Goal: Information Seeking & Learning: Learn about a topic

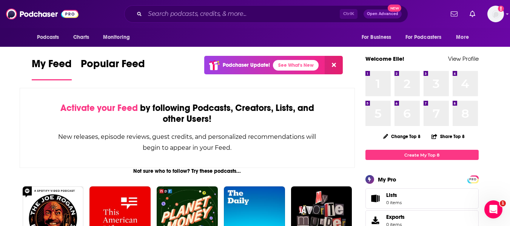
click at [208, 20] on div "Ctrl K Open Advanced New" at bounding box center [266, 13] width 284 height 17
click at [208, 17] on input "Search podcasts, credits, & more..." at bounding box center [242, 14] width 195 height 12
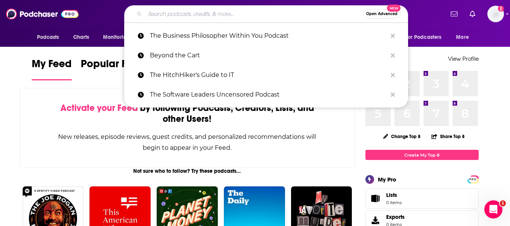
paste input "THE FOOD INSTITUTE Tech, retail experts to comment on the future of self-checko…"
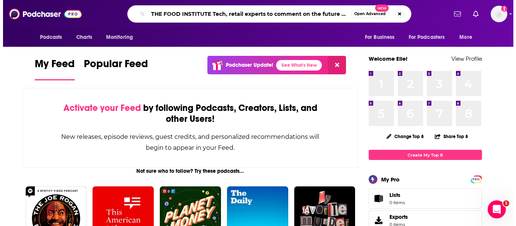
scroll to position [0, 844]
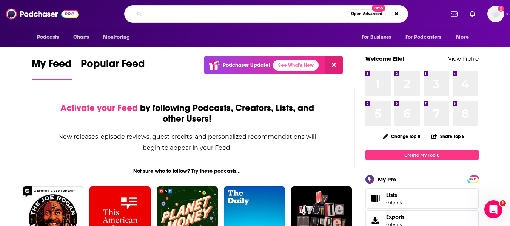
type input "THE FOOD INSTITUTE Tech, retail experts to comment on the future of self-checko…"
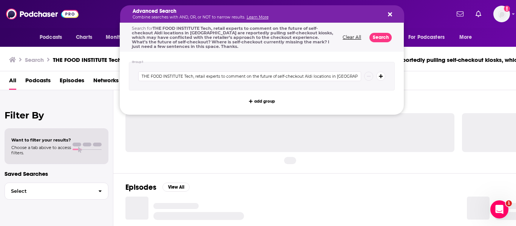
click at [353, 39] on button "Clear All" at bounding box center [351, 37] width 23 height 5
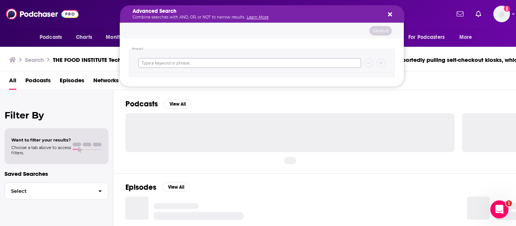
click at [175, 60] on input "Search podcasts, credits, & more..." at bounding box center [249, 63] width 223 height 10
type input "t"
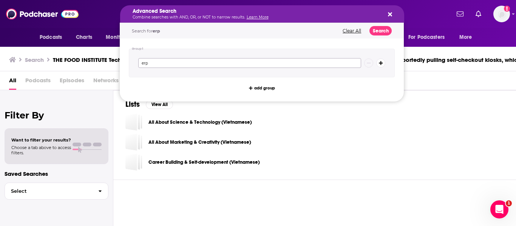
type input "erp"
click at [379, 28] on button "Search" at bounding box center [380, 30] width 22 height 9
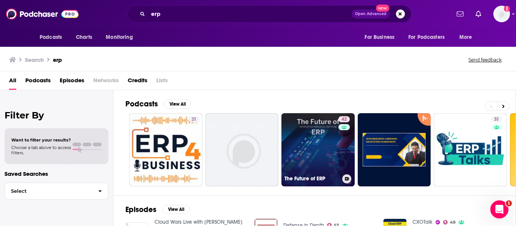
drag, startPoint x: 319, startPoint y: 143, endPoint x: 323, endPoint y: 172, distance: 29.3
click at [323, 172] on link "42 The Future of ERP" at bounding box center [317, 149] width 73 height 73
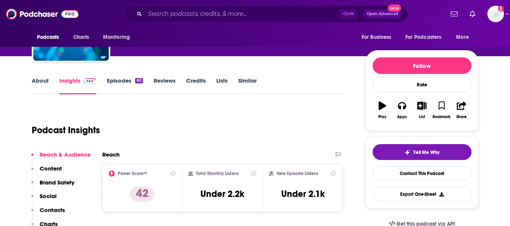
scroll to position [66, 0]
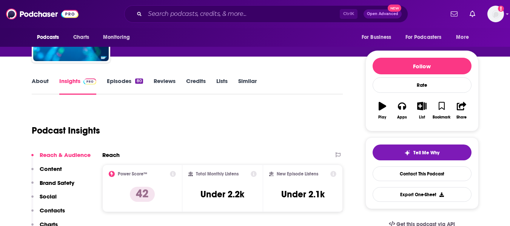
click at [34, 80] on link "About" at bounding box center [40, 85] width 17 height 17
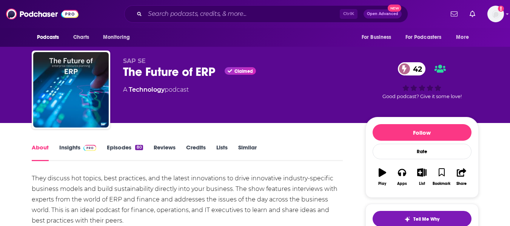
click at [66, 146] on link "Insights" at bounding box center [77, 152] width 37 height 17
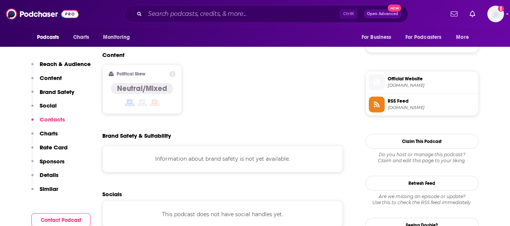
scroll to position [726, 0]
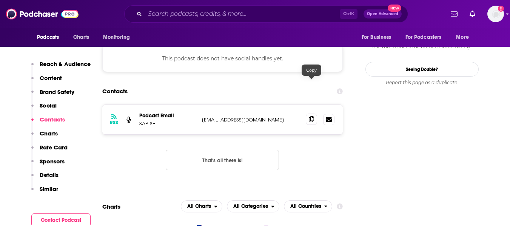
click at [310, 114] on span at bounding box center [311, 119] width 11 height 11
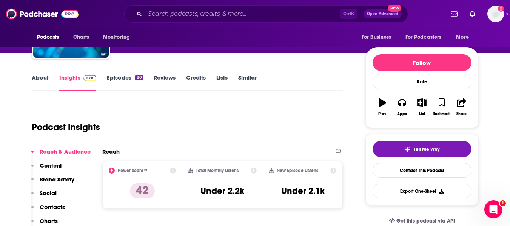
scroll to position [75, 0]
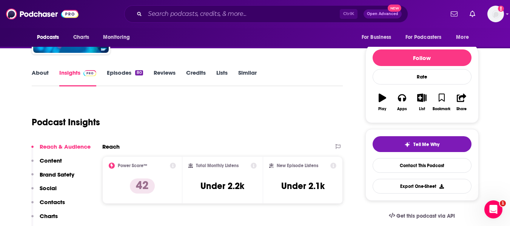
click at [35, 77] on link "About" at bounding box center [40, 77] width 17 height 17
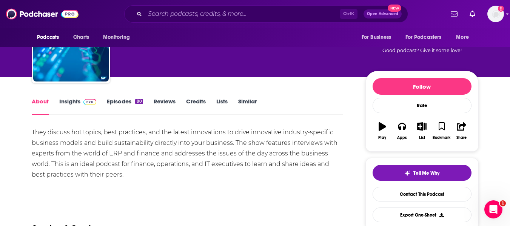
scroll to position [46, 0]
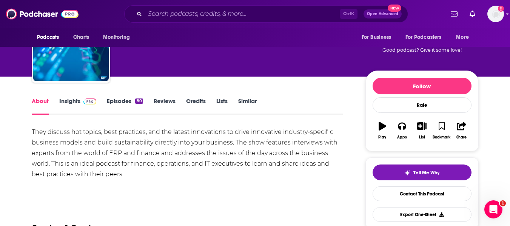
click at [122, 97] on link "Episodes 80" at bounding box center [125, 105] width 36 height 17
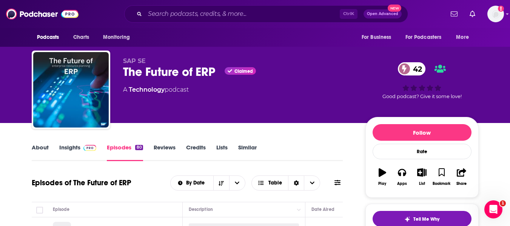
scroll to position [74, 0]
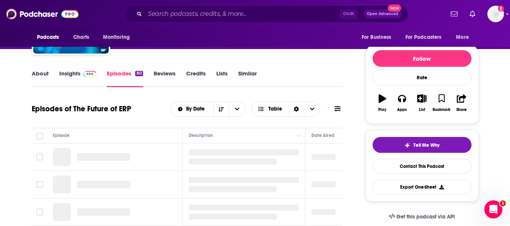
click at [203, 73] on link "Credits" at bounding box center [196, 78] width 20 height 17
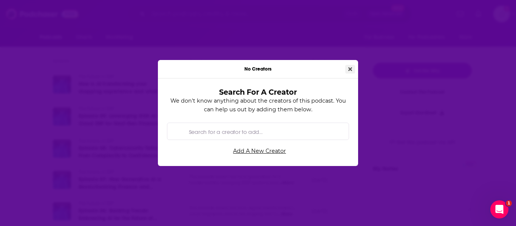
click at [349, 68] on icon "Close" at bounding box center [350, 69] width 4 height 4
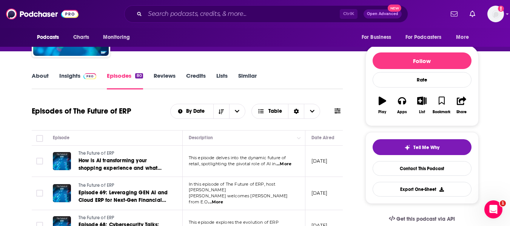
scroll to position [71, 0]
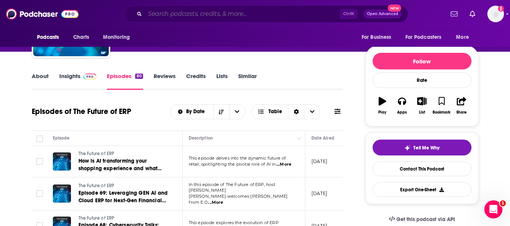
click at [213, 11] on input "Search podcasts, credits, & more..." at bounding box center [242, 14] width 195 height 12
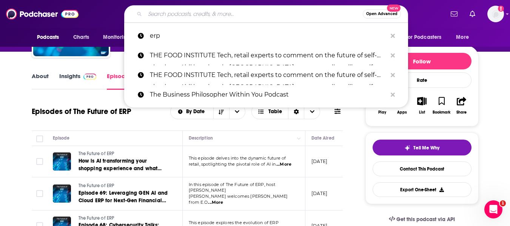
paste input "Let’s Talk Cloud ERP"
type input "Let’s Talk Cloud ERP"
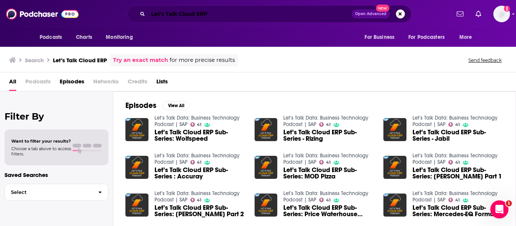
click at [211, 14] on input "Let’s Talk Cloud ERP" at bounding box center [250, 14] width 204 height 12
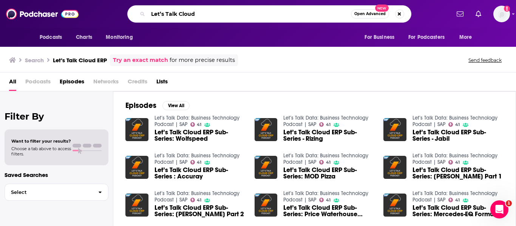
type input "Let’s Talk Cloud"
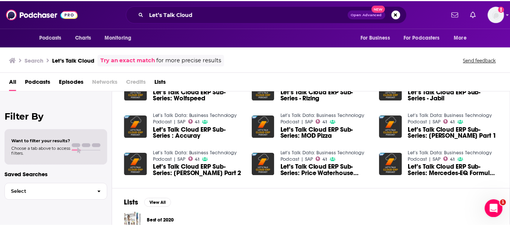
scroll to position [131, 0]
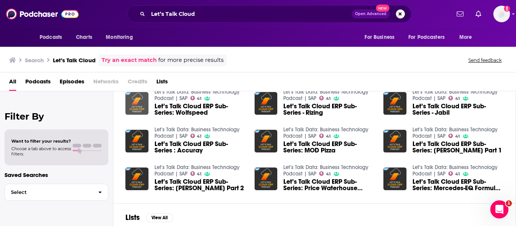
click at [133, 105] on img "Let’s Talk Cloud ERP Sub-Series: Wolfspeed" at bounding box center [136, 103] width 23 height 23
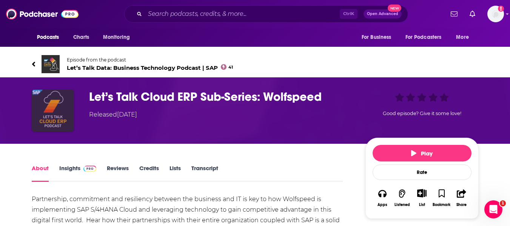
click at [55, 104] on img "Let’s Talk Cloud ERP Sub-Series: Wolfspeed" at bounding box center [53, 110] width 42 height 42
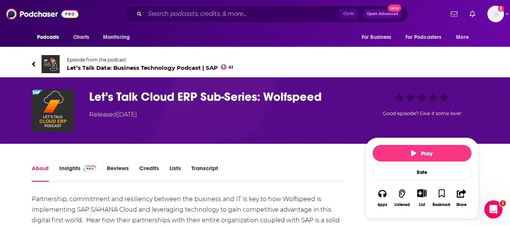
click at [69, 179] on link "Insights" at bounding box center [77, 173] width 37 height 17
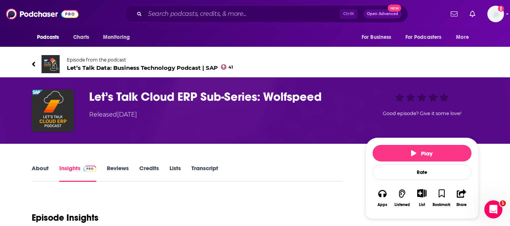
click at [176, 177] on link "Lists" at bounding box center [175, 173] width 11 height 17
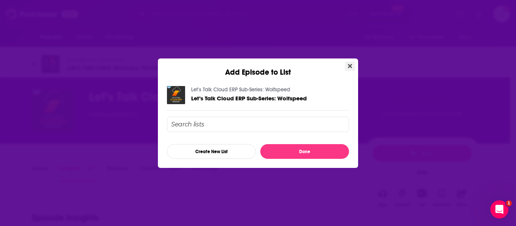
click at [350, 65] on icon "Close" at bounding box center [350, 66] width 4 height 4
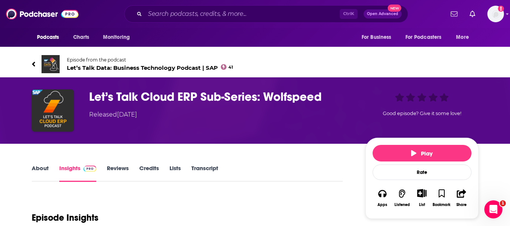
click at [76, 69] on span "Let’s Talk Data: Business Technology Podcast | SAP 41" at bounding box center [150, 67] width 167 height 7
click at [36, 173] on link "About" at bounding box center [40, 173] width 17 height 17
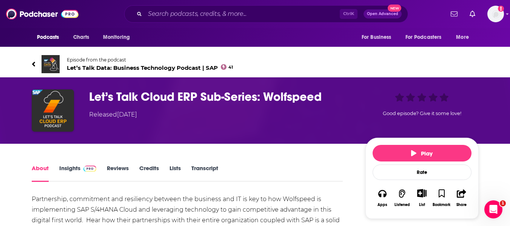
click at [114, 96] on h1 "Let’s Talk Cloud ERP Sub-Series: Wolfspeed" at bounding box center [221, 96] width 264 height 15
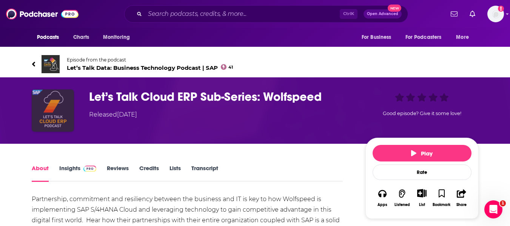
click at [60, 115] on img "Let’s Talk Cloud ERP Sub-Series: Wolfspeed" at bounding box center [53, 110] width 42 height 42
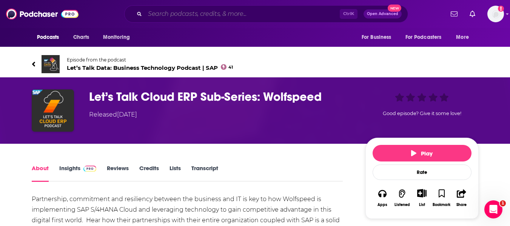
click at [176, 17] on input "Search podcasts, credits, & more..." at bounding box center [242, 14] width 195 height 12
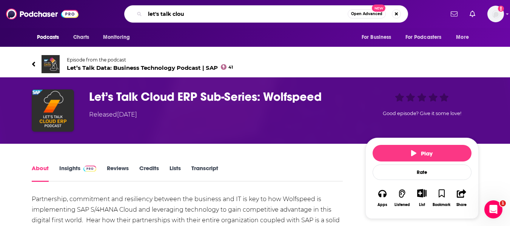
type input "let's talk cloud"
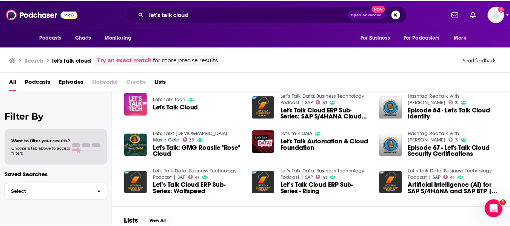
scroll to position [128, 0]
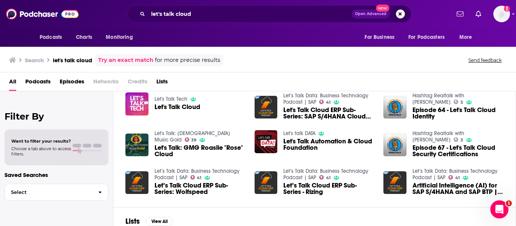
click at [302, 192] on span "Let’s Talk Cloud ERP Sub-Series - Rizing" at bounding box center [328, 188] width 91 height 13
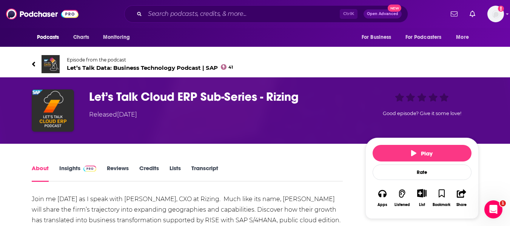
click at [222, 136] on div "Let’s Talk Cloud ERP Sub-Series - Rizing Released Thursday, 5th October 2023 Go…" at bounding box center [255, 110] width 483 height 66
click at [101, 94] on h1 "Let’s Talk Cloud ERP Sub-Series - Rizing" at bounding box center [221, 96] width 264 height 15
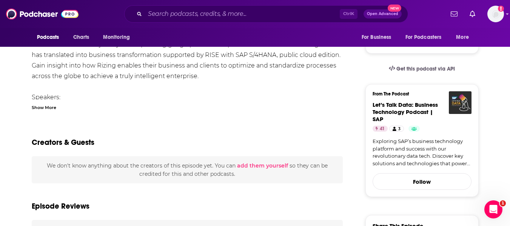
scroll to position [166, 0]
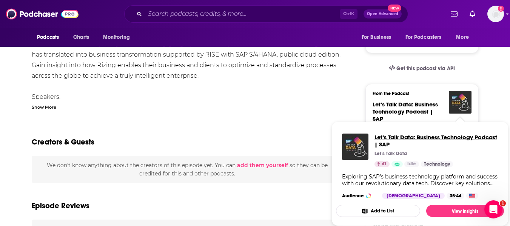
click at [416, 143] on span "Let’s Talk Data: Business Technology Podcast | SAP" at bounding box center [436, 141] width 123 height 14
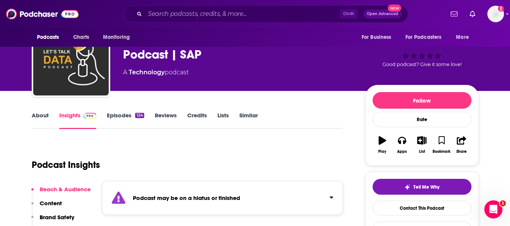
scroll to position [32, 0]
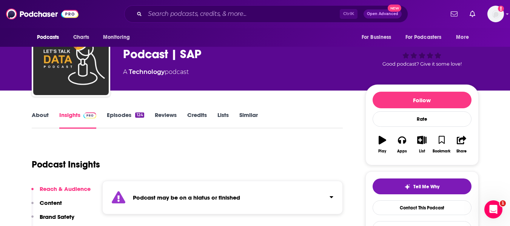
click at [248, 115] on link "Similar" at bounding box center [248, 119] width 19 height 17
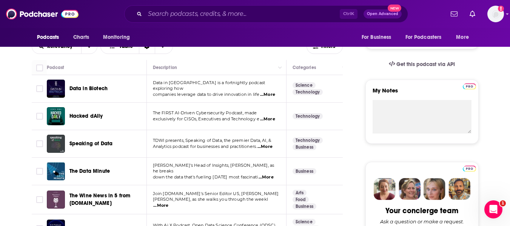
scroll to position [241, 0]
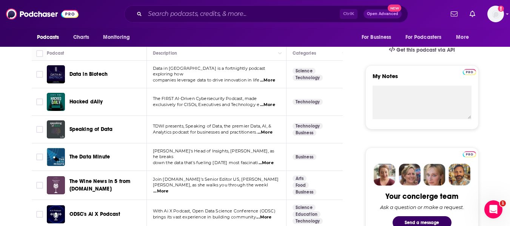
click at [80, 126] on span "Speaking of Data" at bounding box center [90, 130] width 43 height 8
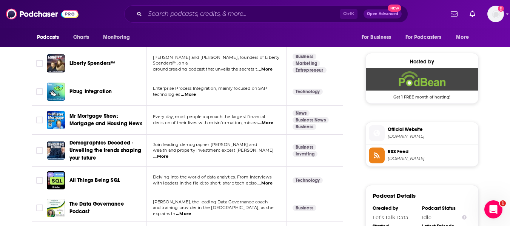
scroll to position [588, 0]
click at [90, 206] on span "The Data Governance Podcast" at bounding box center [96, 207] width 54 height 14
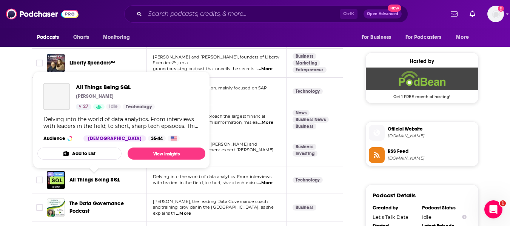
click at [77, 180] on span "All Things Being SQL" at bounding box center [94, 180] width 51 height 6
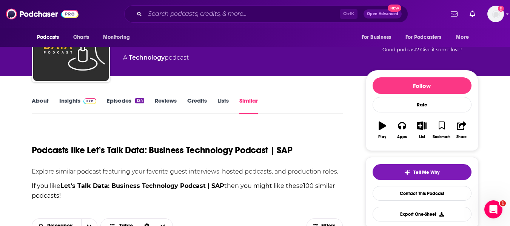
scroll to position [0, 0]
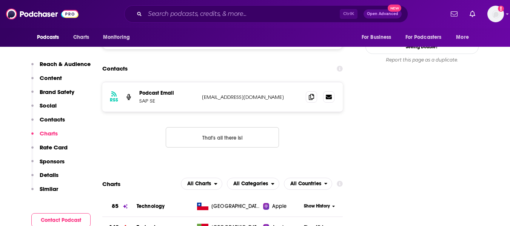
scroll to position [749, 0]
drag, startPoint x: 163, startPoint y: 65, endPoint x: 138, endPoint y: 64, distance: 25.3
click at [138, 82] on div "RSS Podcast Email SAP SE podcasts@sap.com podcasts@sap.com" at bounding box center [222, 96] width 241 height 29
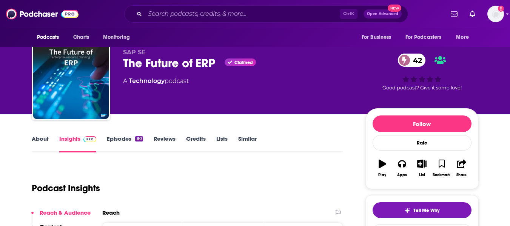
scroll to position [0, 0]
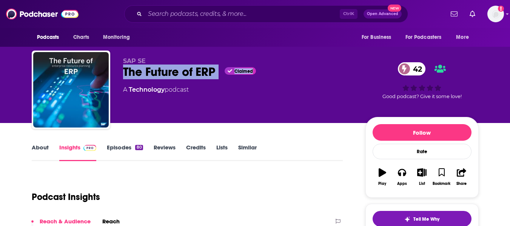
drag, startPoint x: 224, startPoint y: 64, endPoint x: 222, endPoint y: 79, distance: 15.2
click at [222, 79] on div "SAP SE The Future of ERP Claimed 42 A Technology podcast" at bounding box center [238, 87] width 230 height 60
click at [218, 76] on div "The Future of ERP Claimed 42" at bounding box center [238, 72] width 230 height 15
drag, startPoint x: 218, startPoint y: 76, endPoint x: 122, endPoint y: 72, distance: 96.7
click at [122, 72] on div "SAP SE The Future of ERP Claimed 42 A Technology podcast 42 Good podcast? Give …" at bounding box center [255, 92] width 447 height 82
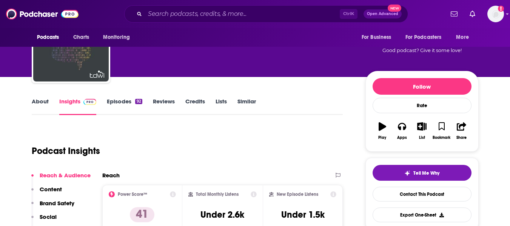
scroll to position [81, 0]
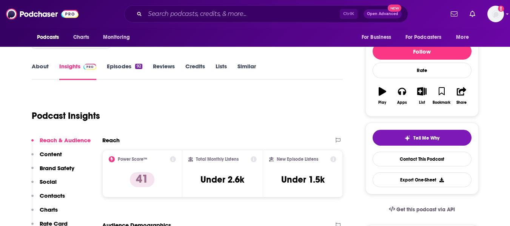
click at [39, 66] on link "About" at bounding box center [40, 71] width 17 height 17
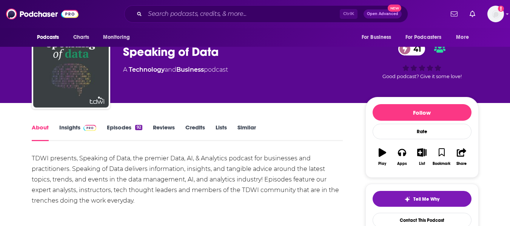
scroll to position [46, 0]
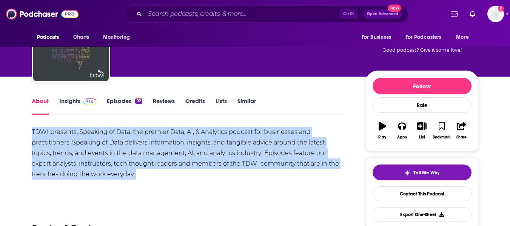
drag, startPoint x: 134, startPoint y: 125, endPoint x: 179, endPoint y: 183, distance: 73.4
click at [179, 183] on div "TDWI presents, Speaking of Data, the premier Data, AI, & Analytics podcast for …" at bounding box center [188, 161] width 312 height 69
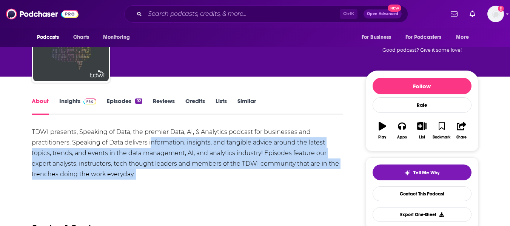
drag, startPoint x: 179, startPoint y: 183, endPoint x: 150, endPoint y: 141, distance: 50.7
click at [150, 141] on div "TDWI presents, Speaking of Data, the premier Data, AI, & Analytics podcast for …" at bounding box center [188, 161] width 312 height 69
click at [150, 141] on div "TDWI presents, Speaking of Data, the premier Data, AI, & Analytics podcast for …" at bounding box center [188, 153] width 312 height 53
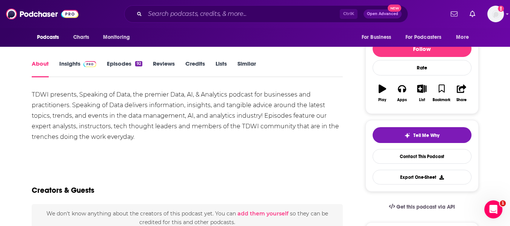
scroll to position [84, 0]
click at [73, 62] on link "Insights" at bounding box center [77, 68] width 37 height 17
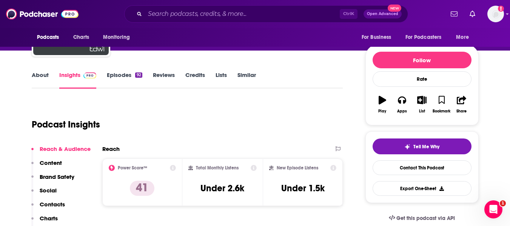
scroll to position [72, 0]
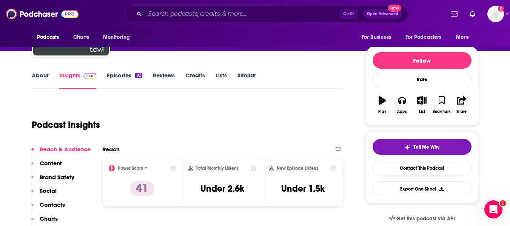
click at [128, 79] on link "Episodes 92" at bounding box center [124, 80] width 35 height 17
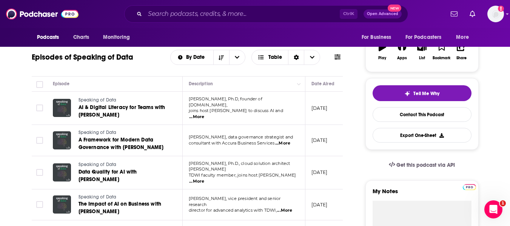
scroll to position [126, 0]
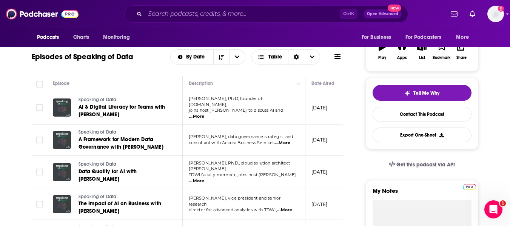
click at [187, 20] on div "Ctrl K Open Advanced New" at bounding box center [266, 13] width 284 height 17
click at [185, 10] on input "Search podcasts, credits, & more..." at bounding box center [242, 14] width 195 height 12
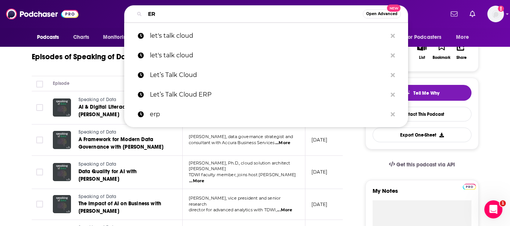
type input "ERP"
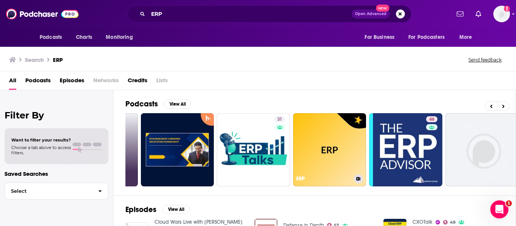
scroll to position [0, 240]
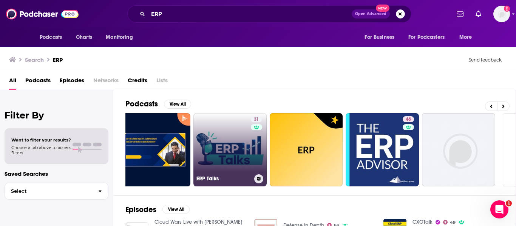
click at [220, 149] on link "31 ERP Talks" at bounding box center [229, 149] width 73 height 73
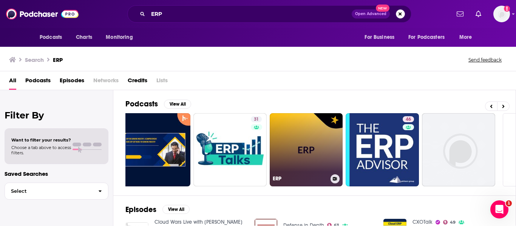
scroll to position [108, 0]
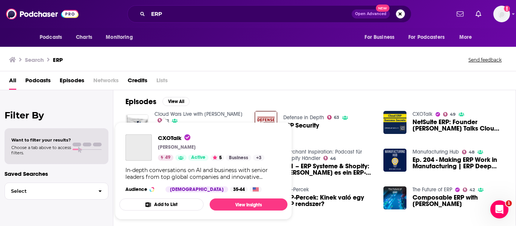
click at [160, 150] on div "CXOTalk Michael Krigsman 49 Active 5 Business + 3" at bounding box center [211, 147] width 106 height 26
click at [142, 145] on img "CXOTalk" at bounding box center [138, 147] width 26 height 26
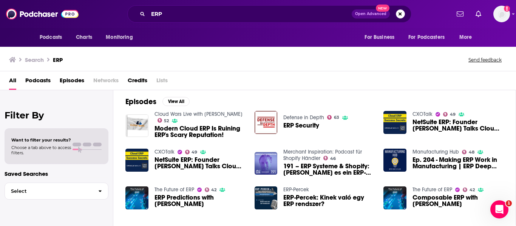
click at [214, 75] on div "All Podcasts Episodes Networks Credits Lists" at bounding box center [259, 81] width 501 height 15
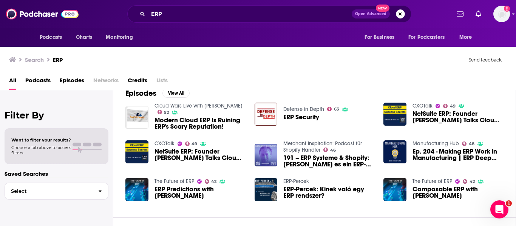
scroll to position [117, 0]
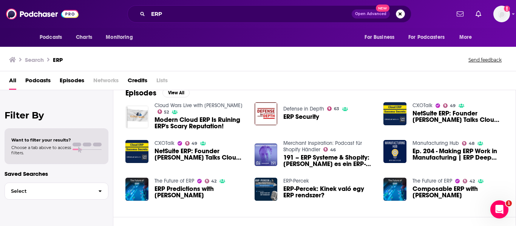
click at [142, 117] on img "Modern Cloud ERP Is Ruining ERP's Scary Reputation!" at bounding box center [136, 117] width 23 height 23
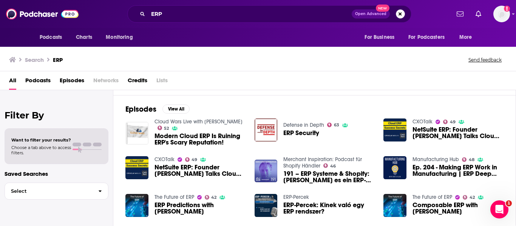
scroll to position [98, 0]
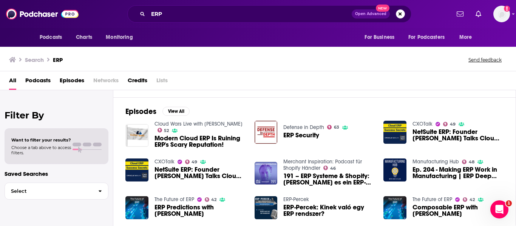
click at [181, 105] on div "Episodes View All Cloud Wars Live with Bob Evans 52 Modern Cloud ERP Is Ruining…" at bounding box center [314, 166] width 402 height 138
click at [178, 111] on button "View All" at bounding box center [175, 111] width 27 height 9
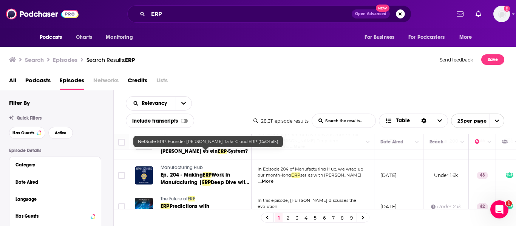
scroll to position [151, 0]
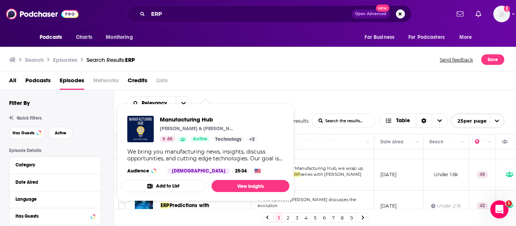
click at [304, 91] on div "Relevancy List Search Input Search the results... Include transcripts Table 28,…" at bounding box center [315, 112] width 402 height 44
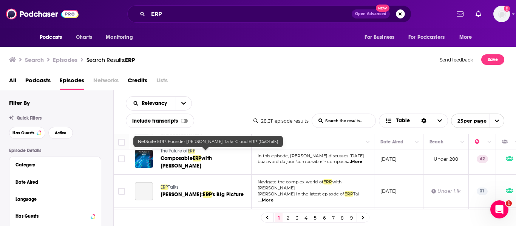
scroll to position [262, 0]
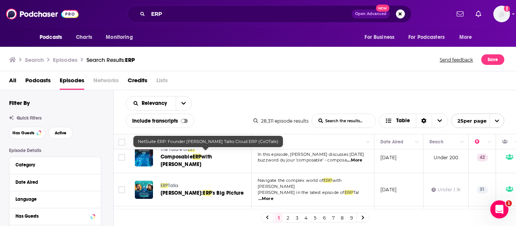
click at [184, 25] on div "Podcasts Charts Monitoring ERP Open Advanced New For Business For Podcasters Mo…" at bounding box center [258, 14] width 516 height 28
click at [171, 183] on span "Talks" at bounding box center [173, 185] width 11 height 5
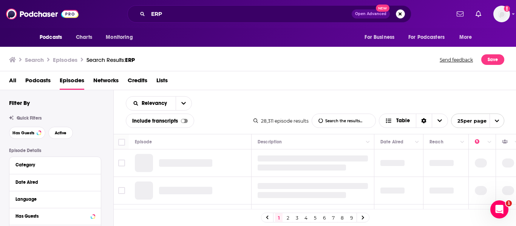
click at [161, 20] on div "ERP Open Advanced New" at bounding box center [269, 13] width 284 height 17
click at [168, 14] on input "ERP" at bounding box center [250, 14] width 204 height 12
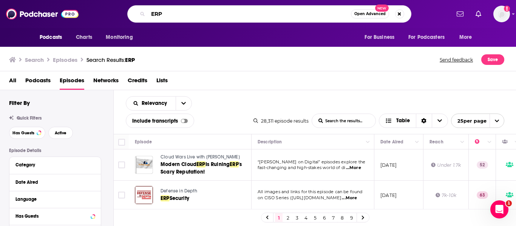
click at [165, 14] on input "ERP" at bounding box center [249, 14] width 203 height 12
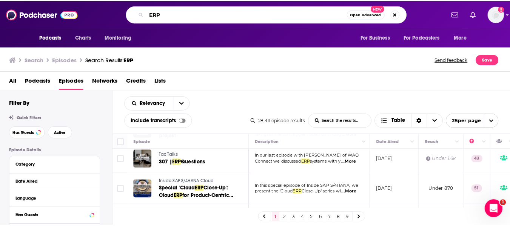
scroll to position [414, 0]
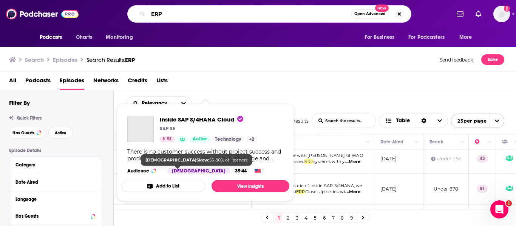
type input "ERP"
click at [179, 170] on div "[DEMOGRAPHIC_DATA]" at bounding box center [198, 171] width 63 height 6
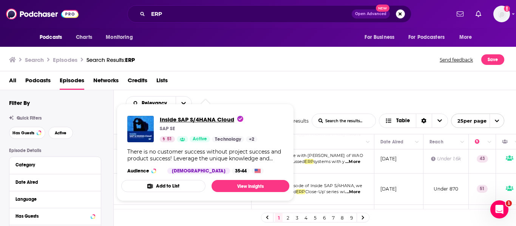
click at [171, 119] on span "Inside SAP S/4HANA Cloud" at bounding box center [201, 119] width 83 height 7
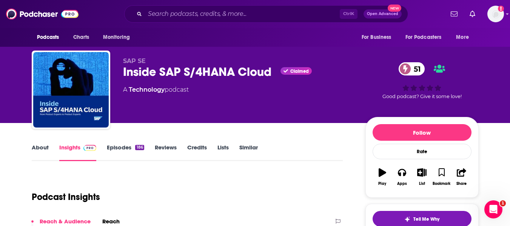
click at [118, 150] on link "Episodes 186" at bounding box center [125, 152] width 37 height 17
click at [34, 150] on link "About" at bounding box center [40, 152] width 17 height 17
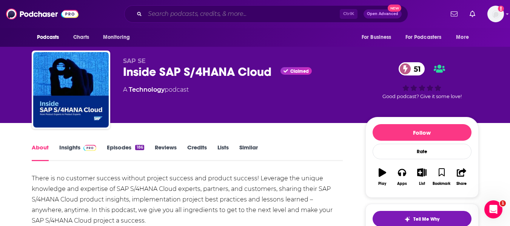
click at [184, 17] on input "Search podcasts, credits, & more..." at bounding box center [242, 14] width 195 height 12
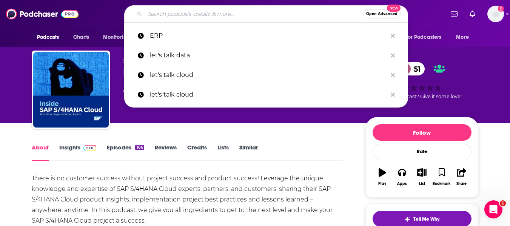
paste input "SAP ReimAGined Podcast"
type input "SAP ReimAGined Podcast"
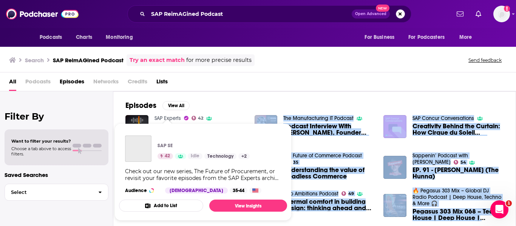
drag, startPoint x: 203, startPoint y: 143, endPoint x: 168, endPoint y: 119, distance: 42.4
click at [168, 119] on div "Podcasts Charts Monitoring SAP ReimAGined Podcast Open Advanced New For Busines…" at bounding box center [258, 113] width 516 height 226
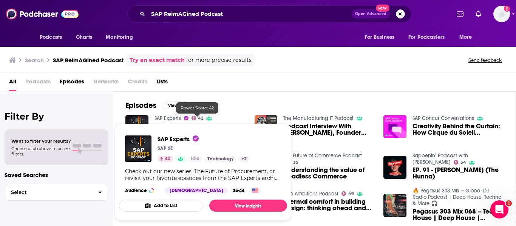
click at [285, 92] on div "Episodes View All SAP Experts 42 SAP Experts Podcast Episode 48: SAP Services r…" at bounding box center [314, 160] width 402 height 138
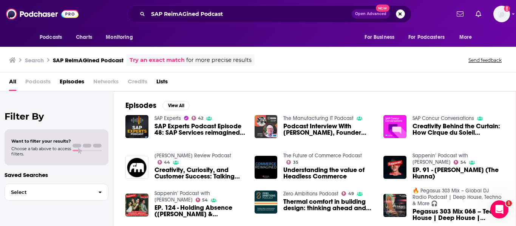
click at [179, 129] on span "SAP Experts Podcast Episode 48: SAP Services reimagined! - Shane Paladin" at bounding box center [199, 129] width 91 height 13
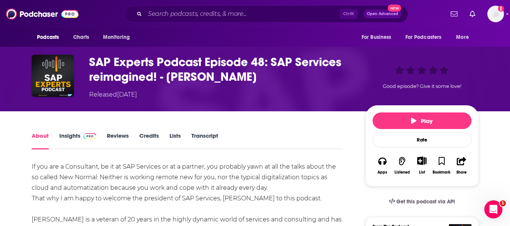
scroll to position [35, 0]
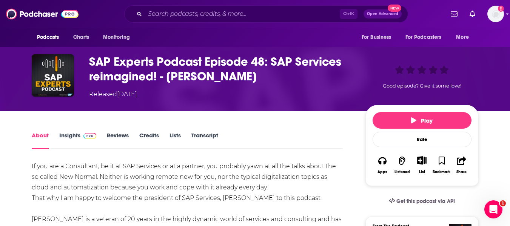
click at [61, 142] on link "Insights" at bounding box center [77, 140] width 37 height 17
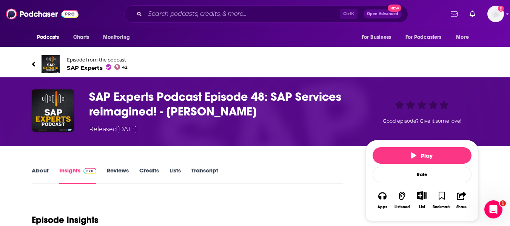
click at [72, 69] on span "SAP Experts 42" at bounding box center [97, 67] width 61 height 7
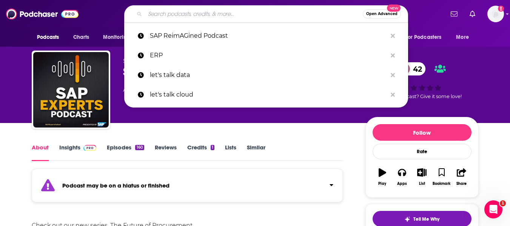
click at [187, 10] on input "Search podcasts, credits, & more..." at bounding box center [254, 14] width 218 height 12
paste input "Transformation Ground Control"
type input "Transformation Ground Control"
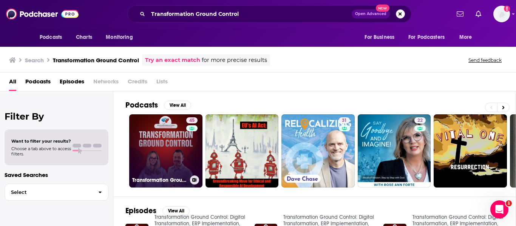
click at [177, 142] on link "45 Transformation Ground Control: Digital Transformation, ERP Implementation, C…" at bounding box center [165, 150] width 73 height 73
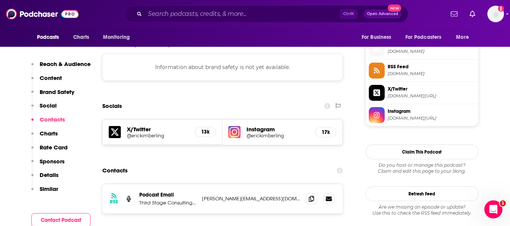
scroll to position [676, 0]
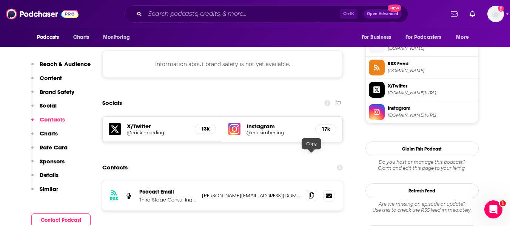
click at [315, 190] on span at bounding box center [311, 195] width 11 height 11
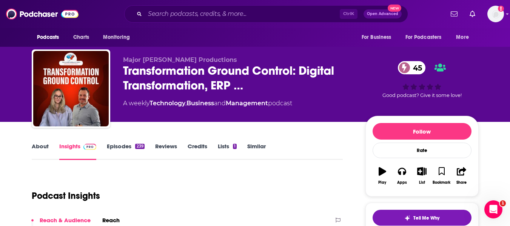
scroll to position [1, 0]
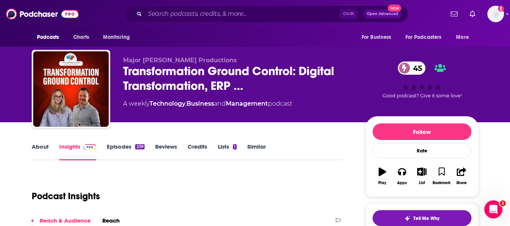
click at [44, 144] on link "About" at bounding box center [40, 151] width 17 height 17
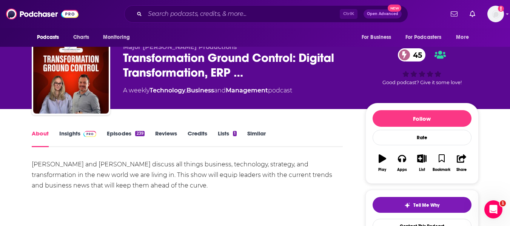
scroll to position [14, 0]
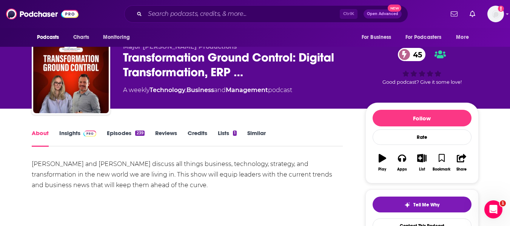
click at [79, 132] on link "Insights" at bounding box center [77, 138] width 37 height 17
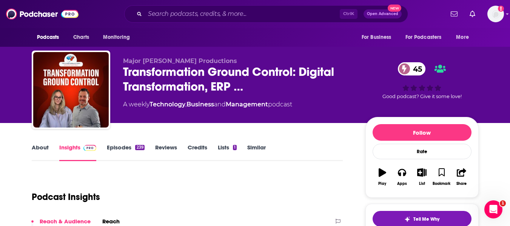
click at [128, 152] on link "Episodes 239" at bounding box center [125, 152] width 37 height 17
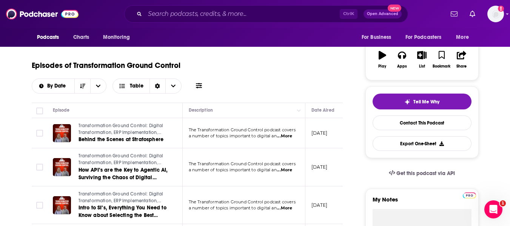
scroll to position [189, 0]
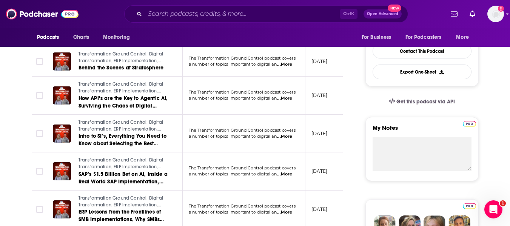
click at [292, 101] on span "...More" at bounding box center [284, 99] width 15 height 6
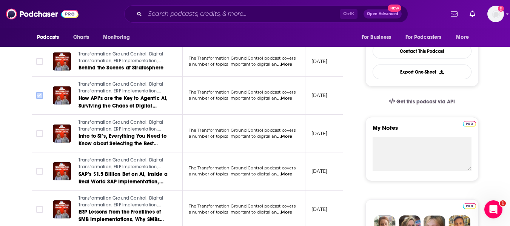
scroll to position [0, 0]
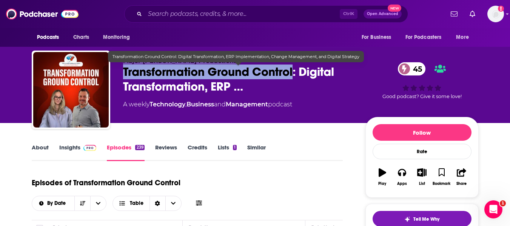
drag, startPoint x: 116, startPoint y: 63, endPoint x: 295, endPoint y: 66, distance: 179.4
click at [295, 66] on div "Major Tom Productions Transformation Ground Control: Digital Transformation, ER…" at bounding box center [255, 92] width 447 height 82
copy div "Major Tom Productions Transformation Ground Control"
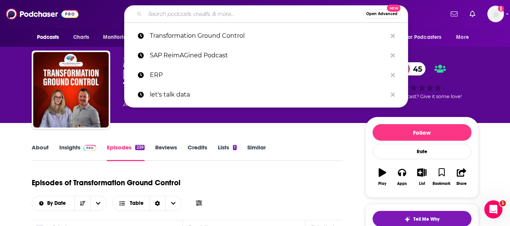
click at [196, 14] on input "Search podcasts, credits, & more..." at bounding box center [254, 14] width 218 height 12
paste input "Techfluential"
type input "Techfluential"
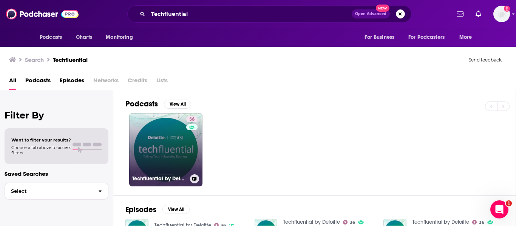
click at [162, 134] on link "36 Techfluential by Deloitte" at bounding box center [165, 149] width 73 height 73
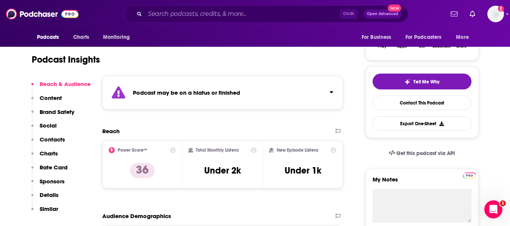
scroll to position [138, 0]
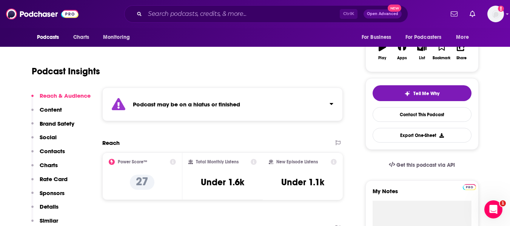
scroll to position [126, 0]
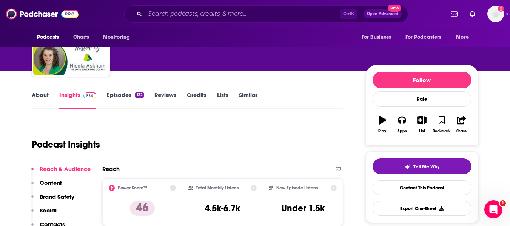
scroll to position [28, 0]
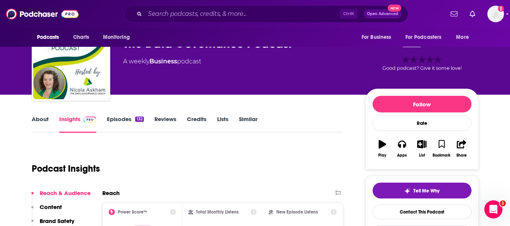
click at [130, 116] on link "Episodes 132" at bounding box center [125, 124] width 37 height 17
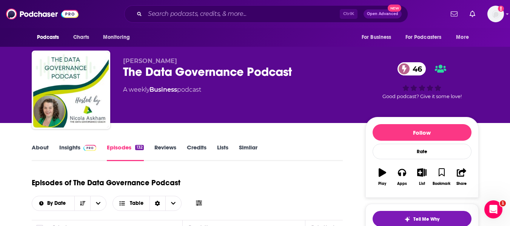
click at [82, 148] on span at bounding box center [88, 147] width 16 height 7
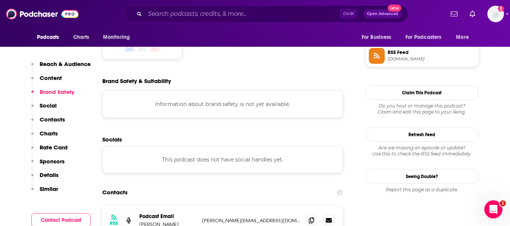
scroll to position [619, 0]
click at [312, 217] on icon at bounding box center [311, 220] width 5 height 6
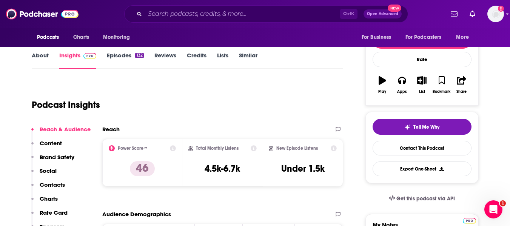
scroll to position [63, 0]
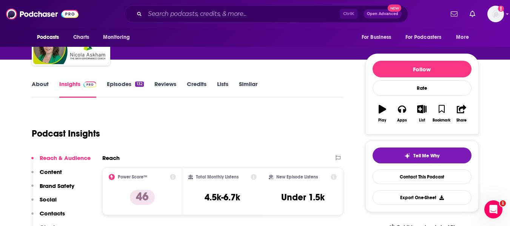
click at [128, 86] on link "Episodes 132" at bounding box center [125, 88] width 37 height 17
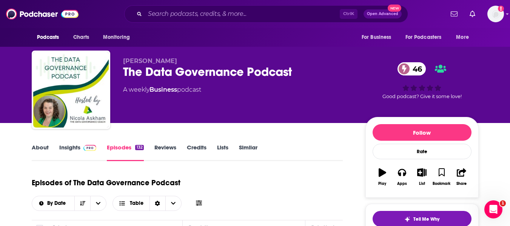
click at [72, 150] on link "Insights" at bounding box center [77, 152] width 37 height 17
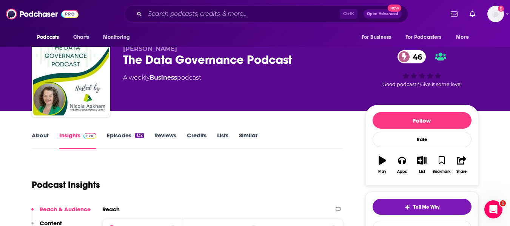
scroll to position [12, 0]
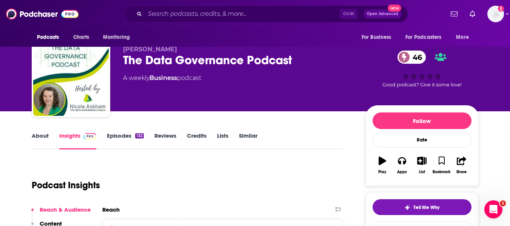
click at [176, 20] on div "Ctrl K Open Advanced New" at bounding box center [266, 13] width 284 height 17
click at [179, 15] on input "Search podcasts, credits, & more..." at bounding box center [242, 14] width 195 height 12
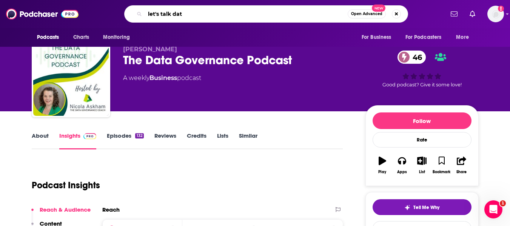
type input "let's talk data"
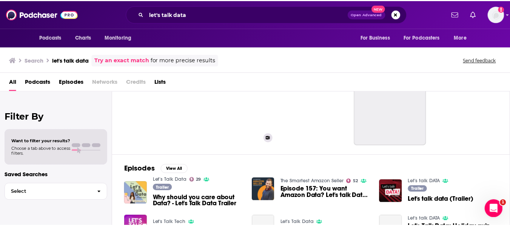
scroll to position [42, 0]
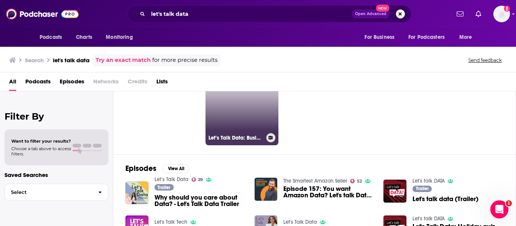
click at [251, 118] on link "41 Let’s Talk Data: Business Technology Podcast | SAP" at bounding box center [241, 108] width 73 height 73
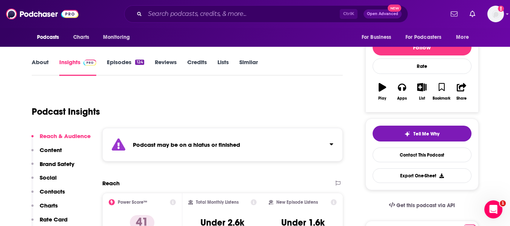
click at [206, 151] on div "Podcast may be on a hiatus or finished" at bounding box center [222, 145] width 241 height 34
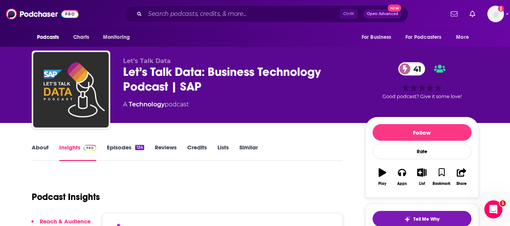
click at [191, 2] on div "Podcasts Charts Monitoring Ctrl K Open Advanced New For Business For Podcasters…" at bounding box center [255, 14] width 510 height 28
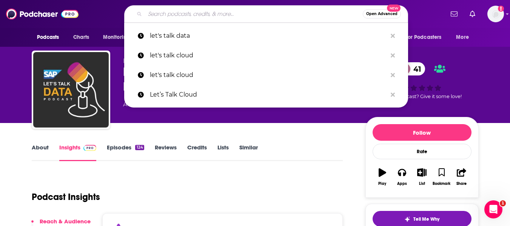
click at [191, 8] on input "Search podcasts, credits, & more..." at bounding box center [254, 14] width 218 height 12
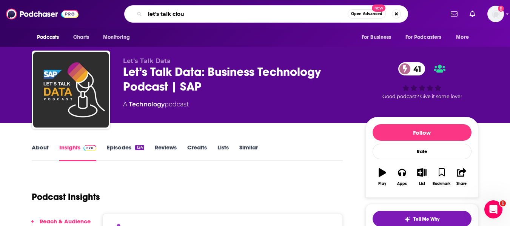
type input "let's talk cloud"
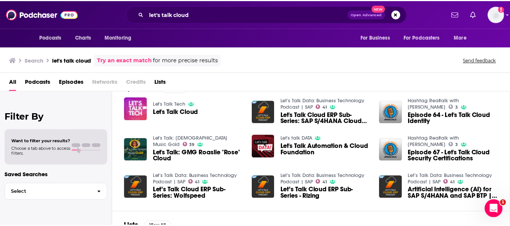
scroll to position [123, 0]
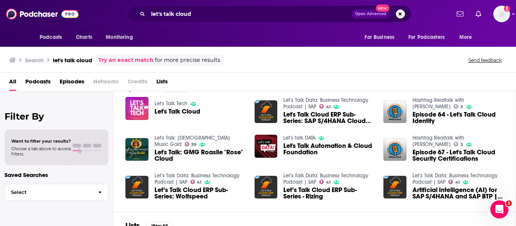
click at [424, 195] on span "Artificial Intelligence (AI) for SAP S/4HANA and SAP BTP | Let's Talk Cloud ERP…" at bounding box center [457, 193] width 91 height 13
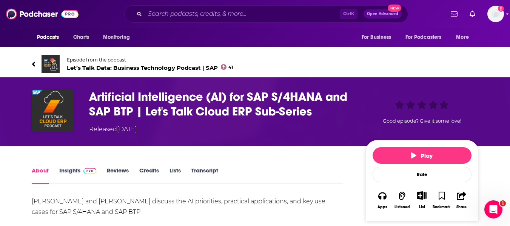
click at [122, 102] on h1 "Artificial Intelligence (AI) for SAP S/4HANA and SAP BTP | Let's Talk Cloud ERP…" at bounding box center [221, 103] width 264 height 29
click at [184, 96] on h1 "Artificial Intelligence (AI) for SAP S/4HANA and SAP BTP | Let's Talk Cloud ERP…" at bounding box center [221, 103] width 264 height 29
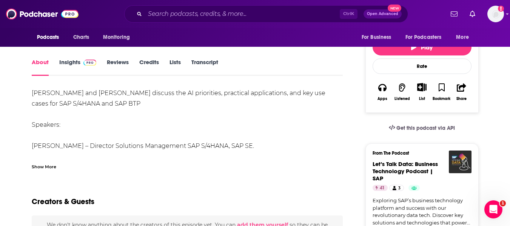
scroll to position [109, 0]
click at [80, 64] on span at bounding box center [88, 61] width 16 height 7
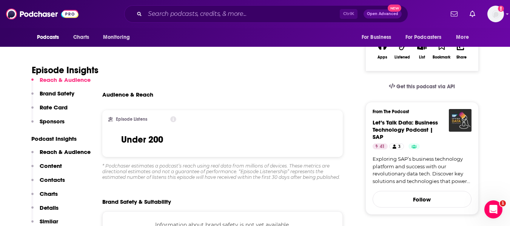
scroll to position [150, 0]
click at [405, 123] on span "Let’s Talk Data: Business Technology Podcast | SAP" at bounding box center [405, 130] width 65 height 22
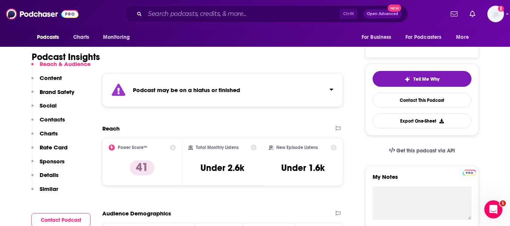
scroll to position [168, 0]
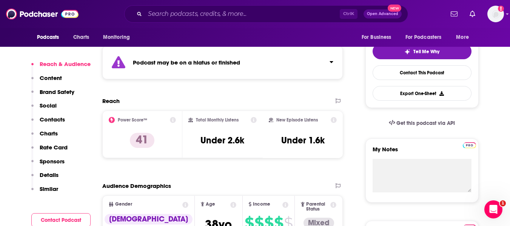
click at [261, 67] on div "Podcast may be on a hiatus or finished" at bounding box center [222, 63] width 241 height 34
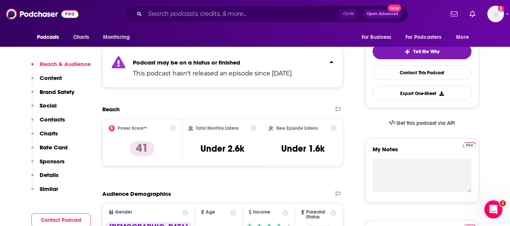
click at [261, 67] on div "Podcast may be on a hiatus or finished This podcast hasn't released an episode …" at bounding box center [213, 66] width 160 height 23
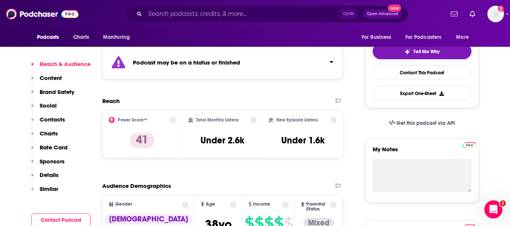
click at [261, 67] on div "Podcast may be on a hiatus or finished" at bounding box center [222, 63] width 241 height 34
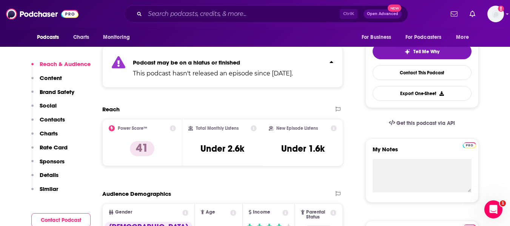
click at [261, 67] on div "Podcast may be on a hiatus or finished This podcast hasn't released an episode …" at bounding box center [213, 66] width 160 height 23
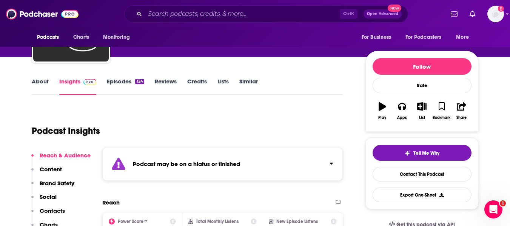
scroll to position [0, 0]
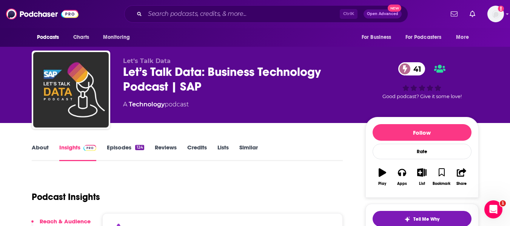
click at [35, 146] on link "About" at bounding box center [40, 152] width 17 height 17
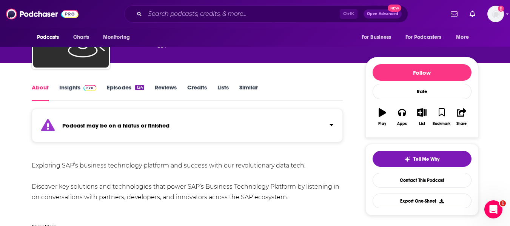
scroll to position [60, 0]
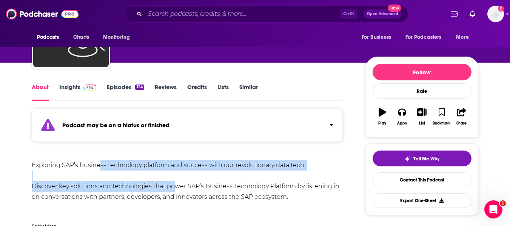
drag, startPoint x: 99, startPoint y: 164, endPoint x: 171, endPoint y: 185, distance: 75.0
click at [171, 185] on div "Exploring SAP’s business technology platform and success with our revolutionary…" at bounding box center [188, 197] width 312 height 74
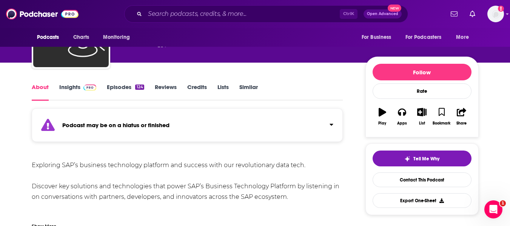
scroll to position [0, 0]
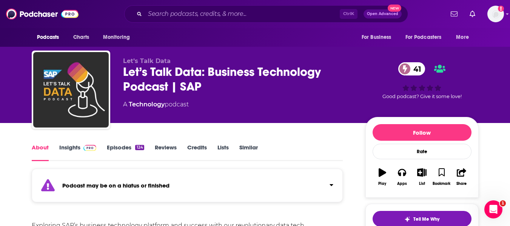
click at [130, 153] on link "Episodes 124" at bounding box center [125, 152] width 37 height 17
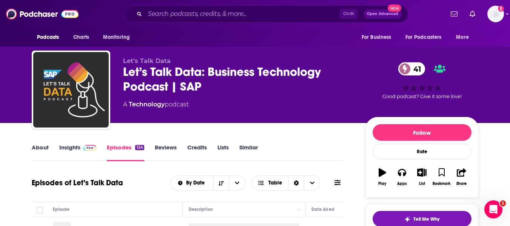
click at [77, 173] on div "Episodes of Let’s Talk Data By Date Table" at bounding box center [188, 187] width 312 height 29
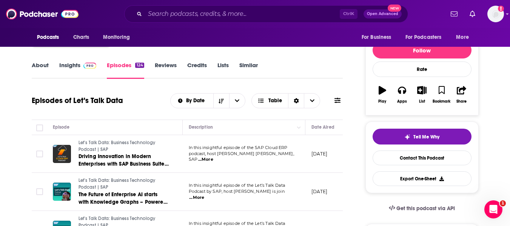
scroll to position [82, 0]
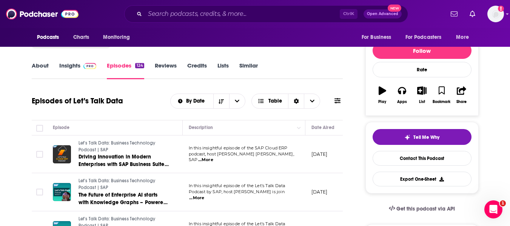
click at [76, 66] on link "Insights" at bounding box center [77, 70] width 37 height 17
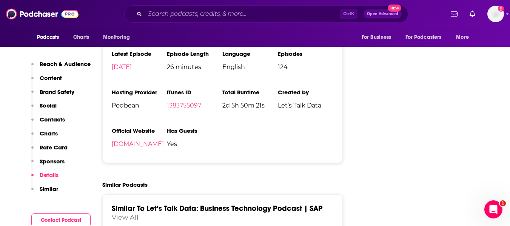
scroll to position [1166, 0]
click at [164, 140] on link "letstalkdatapodcast.podbean.com" at bounding box center [138, 143] width 52 height 7
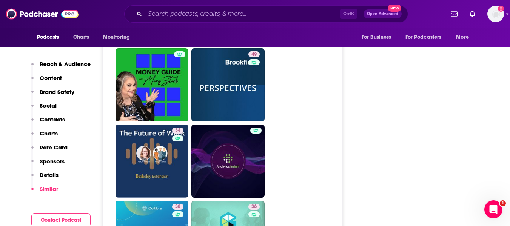
scroll to position [1424, 0]
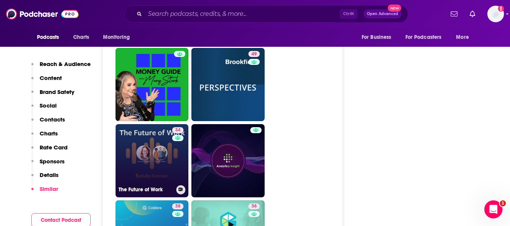
click at [140, 124] on link "34 The Future of Work" at bounding box center [152, 160] width 73 height 73
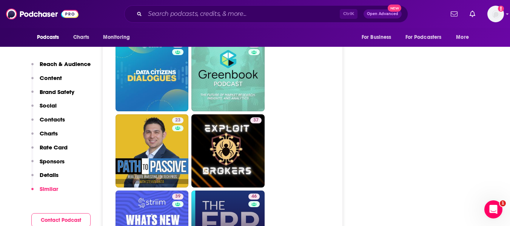
scroll to position [1663, 0]
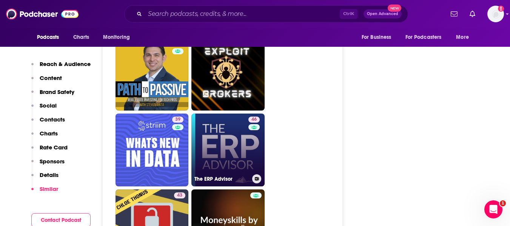
click at [236, 133] on link "46 The ERP Advisor" at bounding box center [227, 150] width 73 height 73
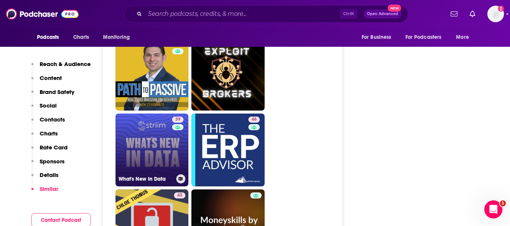
click at [145, 116] on link "39 What's New In Data" at bounding box center [152, 150] width 73 height 73
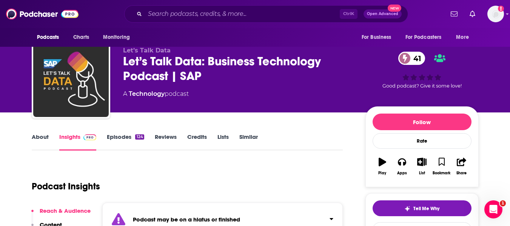
scroll to position [0, 0]
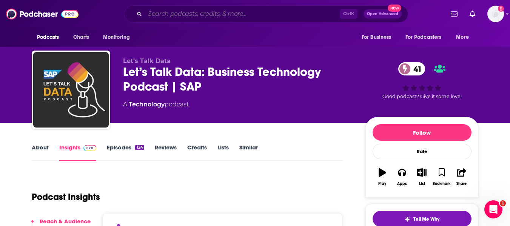
click at [178, 11] on input "Search podcasts, credits, & more..." at bounding box center [242, 14] width 195 height 12
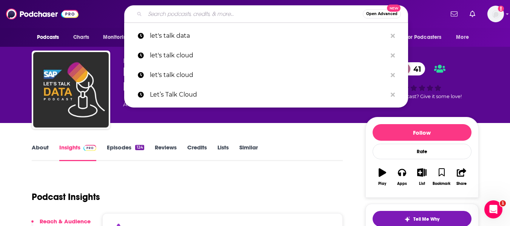
click at [148, 194] on div "Podcast Insights" at bounding box center [184, 192] width 305 height 39
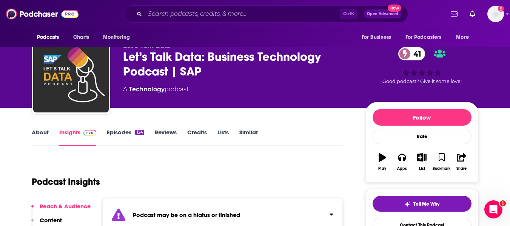
scroll to position [15, 0]
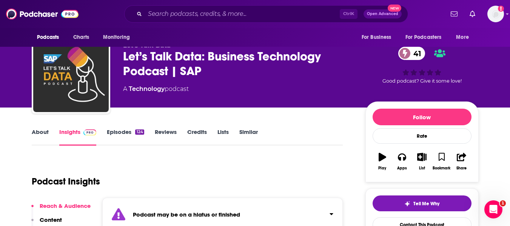
click at [39, 131] on link "About" at bounding box center [40, 136] width 17 height 17
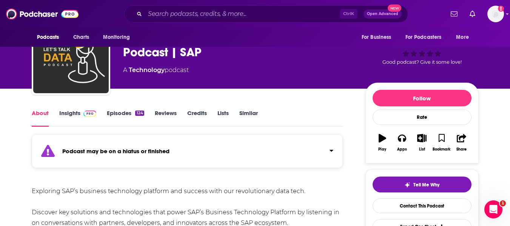
scroll to position [85, 0]
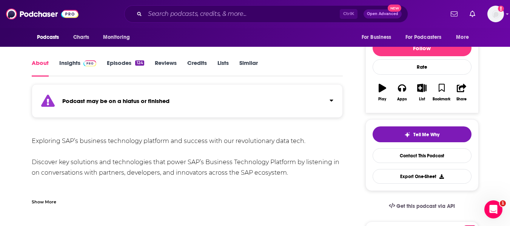
click at [160, 116] on div "Podcast may be on a hiatus or finished" at bounding box center [188, 101] width 312 height 34
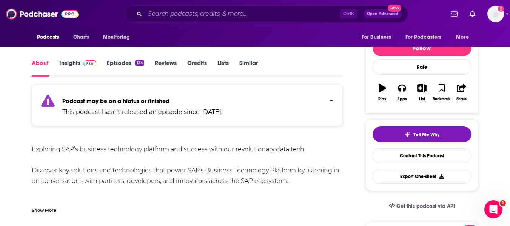
click at [160, 116] on p "This podcast hasn't released an episode since Jun 3rd, 2025." at bounding box center [142, 112] width 160 height 9
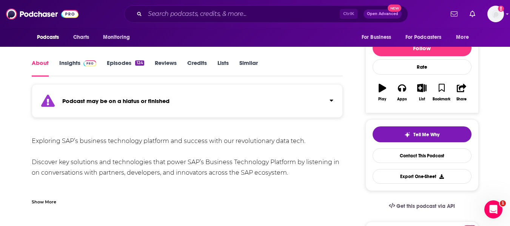
scroll to position [0, 0]
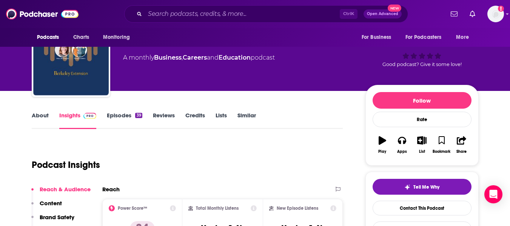
scroll to position [32, 0]
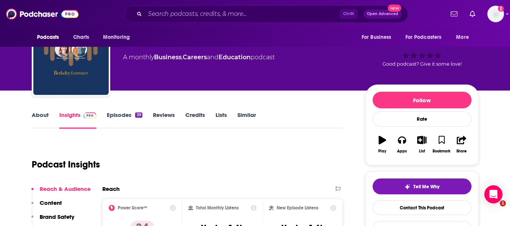
click at [168, 184] on div "Podcast Insights" at bounding box center [188, 163] width 312 height 45
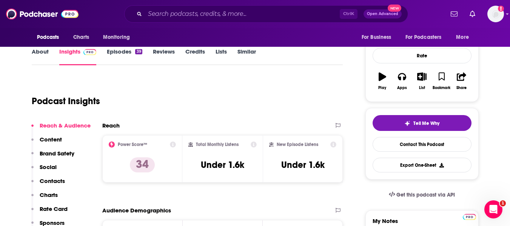
scroll to position [0, 0]
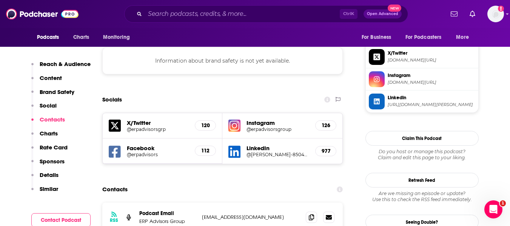
scroll to position [671, 0]
click at [308, 211] on span at bounding box center [311, 216] width 11 height 11
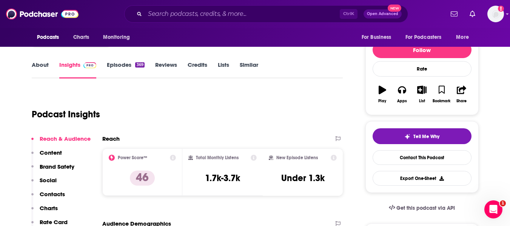
scroll to position [83, 0]
click at [40, 68] on link "About" at bounding box center [40, 69] width 17 height 17
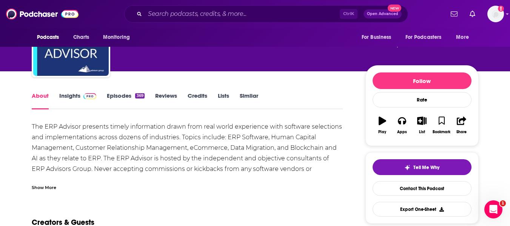
scroll to position [52, 0]
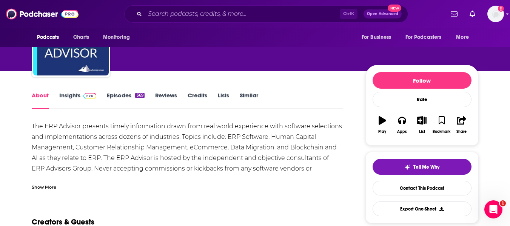
click at [74, 96] on link "Insights" at bounding box center [77, 100] width 37 height 17
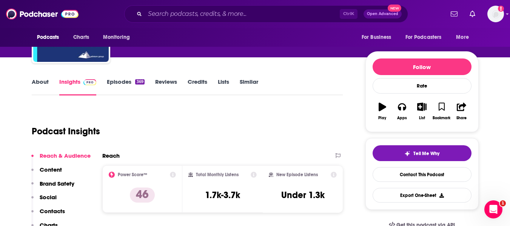
scroll to position [44, 0]
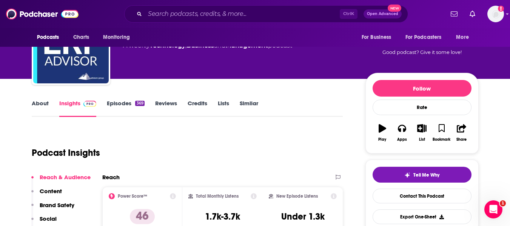
drag, startPoint x: 125, startPoint y: 105, endPoint x: 115, endPoint y: 103, distance: 10.6
click at [115, 103] on link "Episodes 369" at bounding box center [125, 108] width 37 height 17
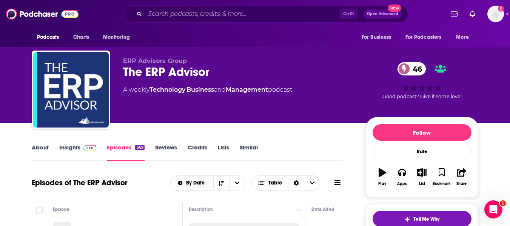
scroll to position [100, 0]
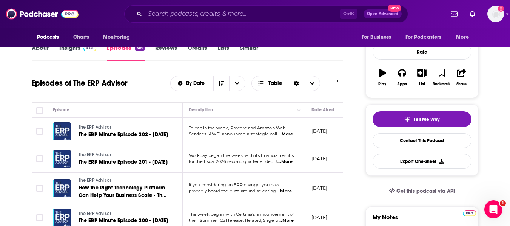
click at [288, 136] on span "...More" at bounding box center [285, 134] width 15 height 6
drag, startPoint x: 244, startPoint y: 123, endPoint x: 245, endPoint y: 144, distance: 20.9
click at [245, 144] on td "To begin the week, Procore and Amazon Web Services (AWS) announced a strategic …" at bounding box center [244, 132] width 123 height 28
click at [287, 135] on span "...More" at bounding box center [285, 134] width 15 height 6
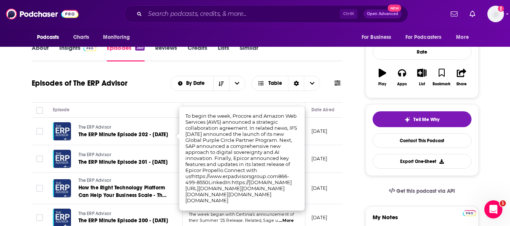
scroll to position [0, 0]
click at [69, 86] on h1 "Episodes of The ERP Advisor" at bounding box center [80, 83] width 96 height 9
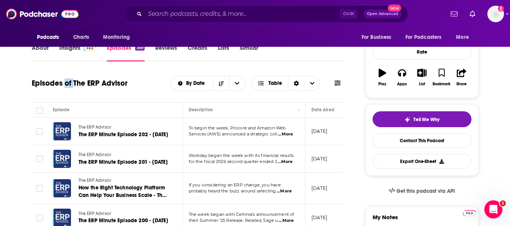
click at [69, 86] on h1 "Episodes of The ERP Advisor" at bounding box center [80, 83] width 96 height 9
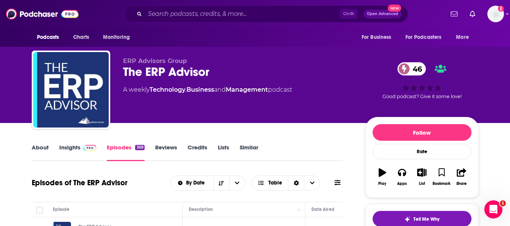
click at [61, 146] on link "Insights" at bounding box center [77, 152] width 37 height 17
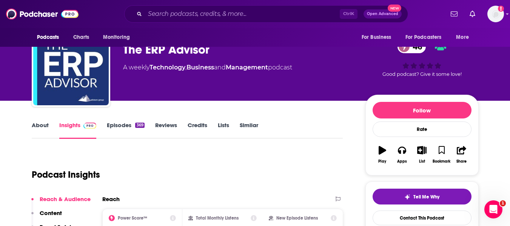
scroll to position [22, 0]
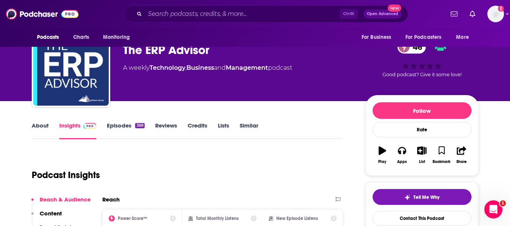
click at [257, 129] on link "Similar" at bounding box center [249, 130] width 19 height 17
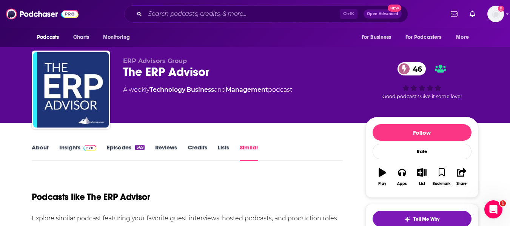
click at [39, 146] on link "About" at bounding box center [40, 152] width 17 height 17
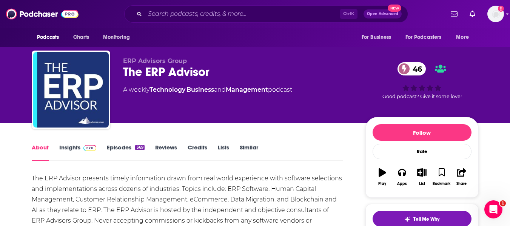
scroll to position [47, 0]
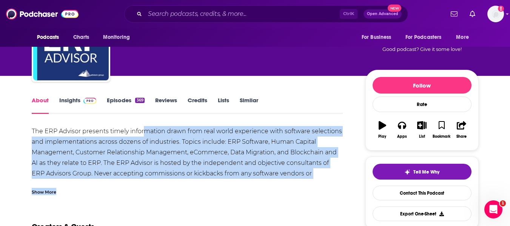
drag, startPoint x: 143, startPoint y: 134, endPoint x: 161, endPoint y: 179, distance: 48.4
click at [161, 179] on div "The ERP Advisor presents timely information drawn from real world experience wi…" at bounding box center [188, 160] width 312 height 69
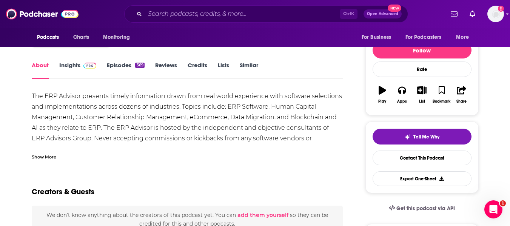
scroll to position [83, 0]
click at [56, 158] on div "Show More" at bounding box center [44, 156] width 25 height 7
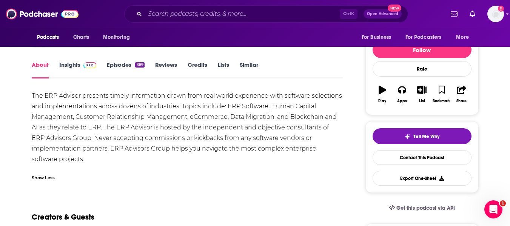
scroll to position [0, 0]
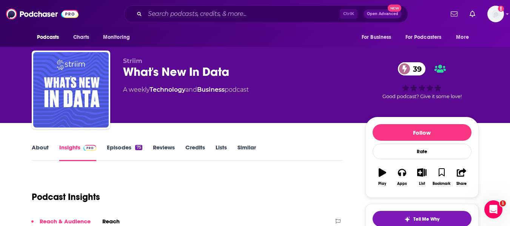
click at [45, 155] on link "About" at bounding box center [40, 152] width 17 height 17
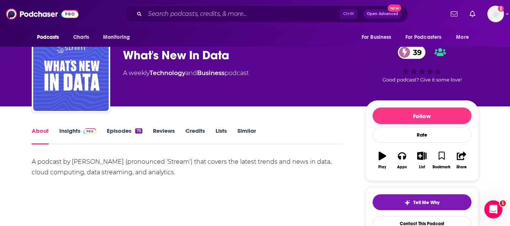
scroll to position [17, 0]
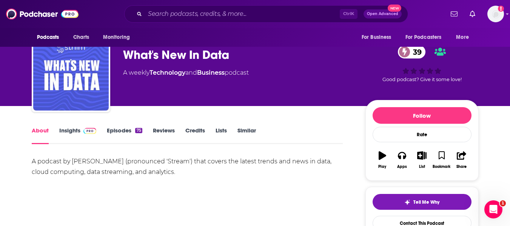
click at [84, 137] on link "Insights" at bounding box center [77, 135] width 37 height 17
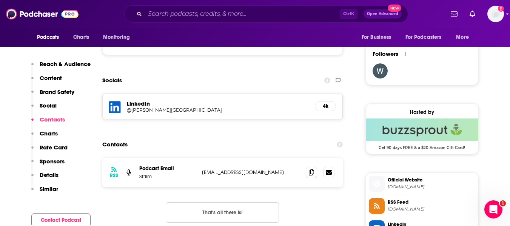
scroll to position [538, 0]
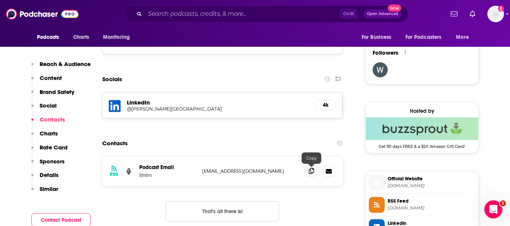
click at [313, 172] on icon at bounding box center [311, 171] width 5 height 6
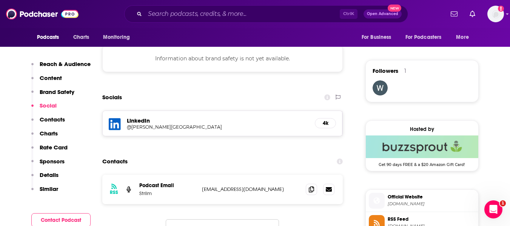
scroll to position [521, 0]
click at [153, 129] on h5 "@abhi-sivasailam" at bounding box center [187, 127] width 121 height 6
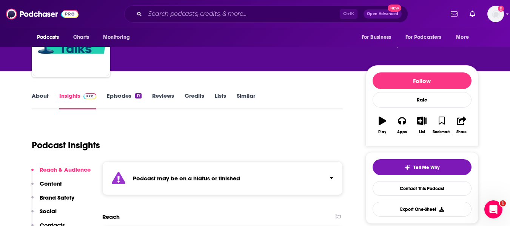
scroll to position [52, 0]
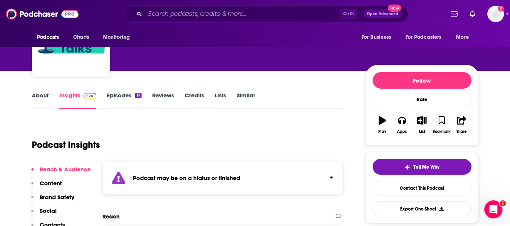
click at [215, 167] on div "Podcast may be on a hiatus or finished" at bounding box center [222, 178] width 241 height 34
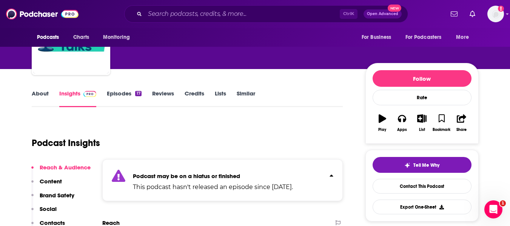
scroll to position [0, 0]
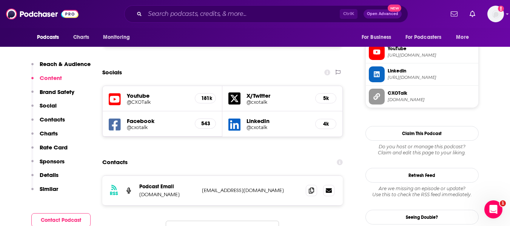
scroll to position [695, 0]
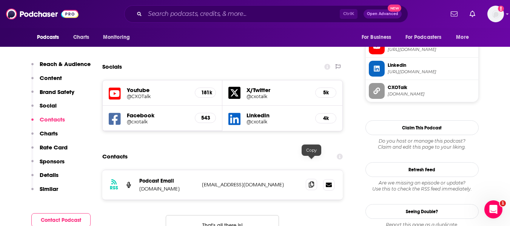
click at [312, 179] on span at bounding box center [311, 184] width 11 height 11
click at [310, 182] on icon at bounding box center [311, 185] width 5 height 6
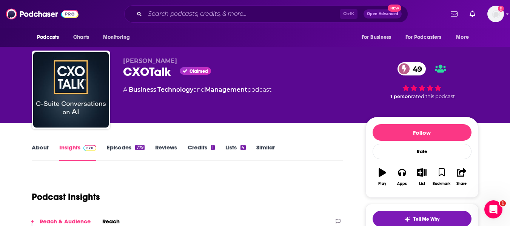
scroll to position [0, 0]
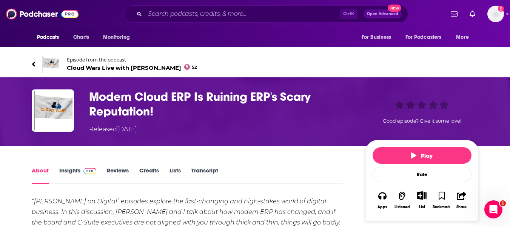
scroll to position [56, 0]
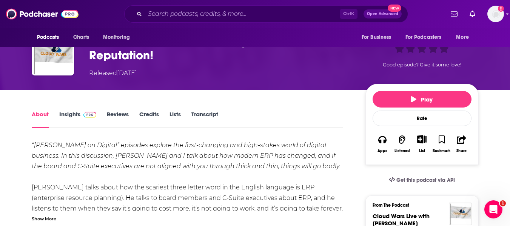
click at [83, 121] on link "Insights" at bounding box center [77, 119] width 37 height 17
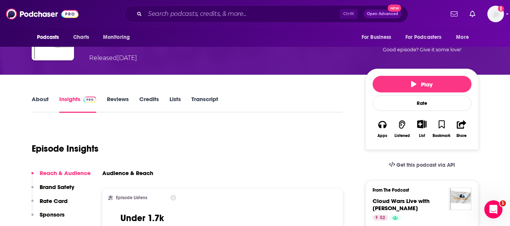
scroll to position [70, 0]
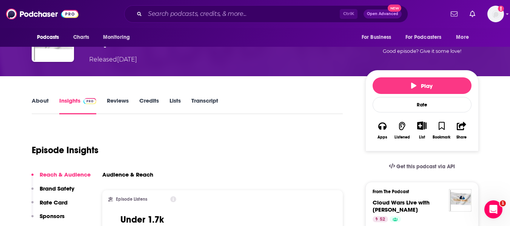
click at [44, 97] on div "About Insights Reviews Credits Lists Transcript" at bounding box center [188, 105] width 312 height 19
click at [43, 100] on link "About" at bounding box center [40, 105] width 17 height 17
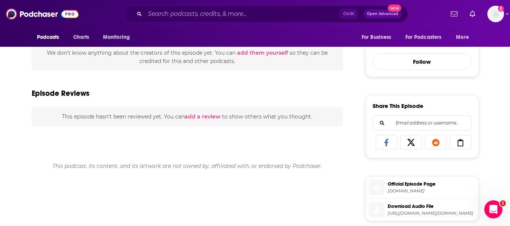
scroll to position [281, 0]
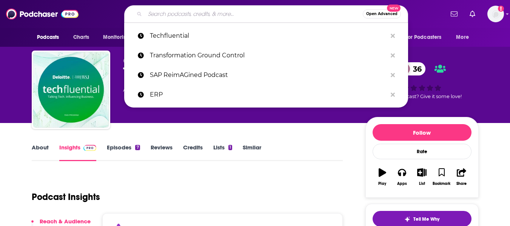
type input "Inside the Strategy Room"
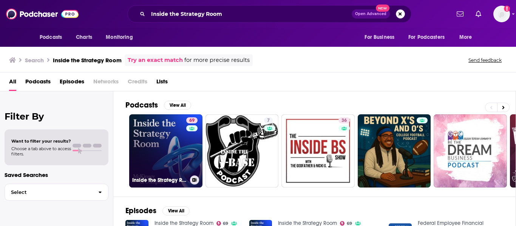
click at [161, 143] on link "69 Inside the Strategy Room" at bounding box center [165, 150] width 73 height 73
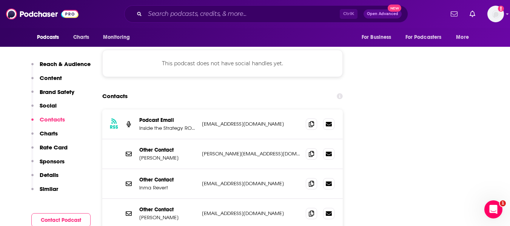
scroll to position [868, 0]
click at [308, 118] on span at bounding box center [311, 123] width 11 height 11
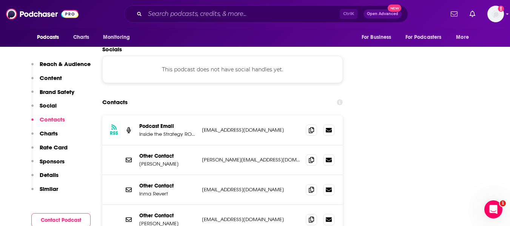
scroll to position [870, 0]
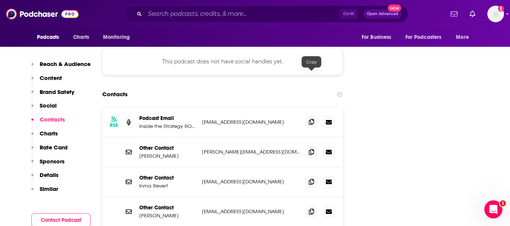
click at [313, 119] on icon at bounding box center [311, 122] width 5 height 6
click at [181, 12] on input "Search podcasts, credits, & more..." at bounding box center [242, 14] width 195 height 12
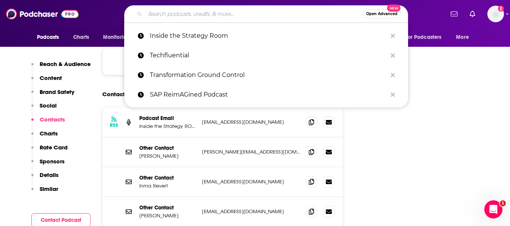
paste input "Masters of Scale"
type input "Masters of Scale"
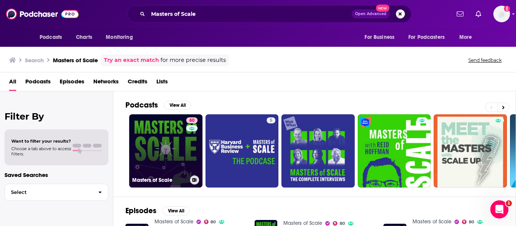
click at [165, 140] on link "80 Masters of Scale" at bounding box center [165, 150] width 73 height 73
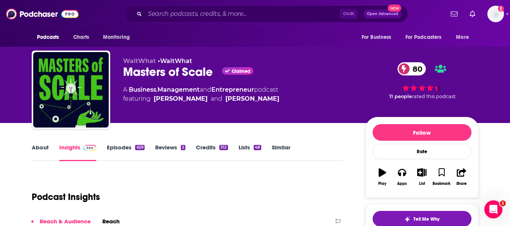
click at [117, 148] on link "Episodes 629" at bounding box center [125, 152] width 37 height 17
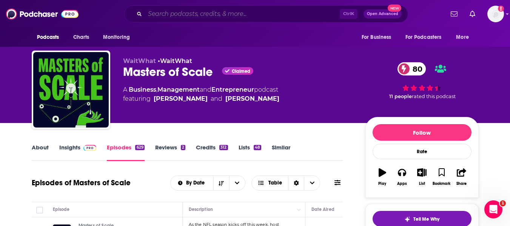
click at [189, 14] on input "Search podcasts, credits, & more..." at bounding box center [242, 14] width 195 height 12
paste input "Executive Intelligence"
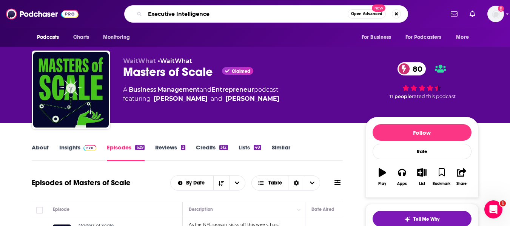
type input "Executive Intelligence"
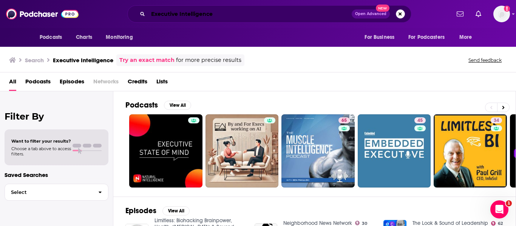
click at [213, 14] on input "Executive Intelligence" at bounding box center [250, 14] width 204 height 12
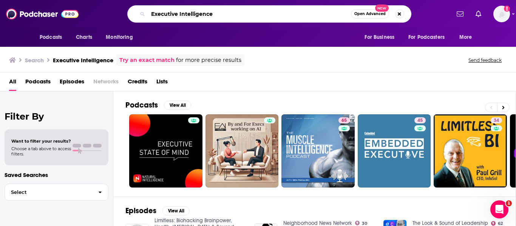
drag, startPoint x: 234, startPoint y: 15, endPoint x: 134, endPoint y: 11, distance: 100.9
click at [134, 11] on div "Executive Intelligence Open Advanced New" at bounding box center [269, 13] width 284 height 17
type input "c"
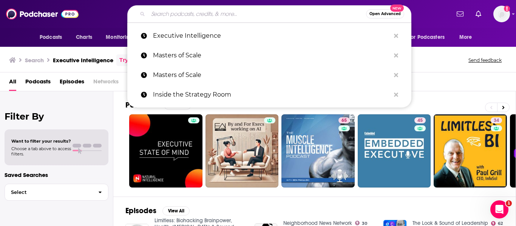
paste input "Digital Stratosphere"
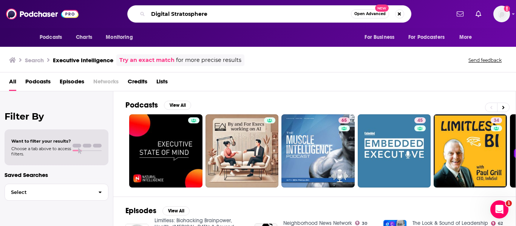
type input "Digital Stratosphere"
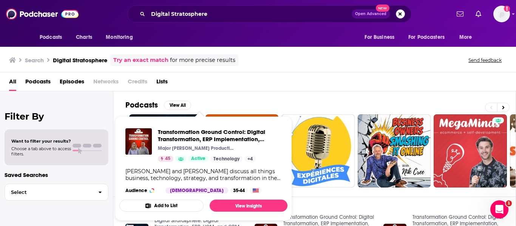
click at [299, 86] on div "All Podcasts Episodes Networks Credits Lists" at bounding box center [259, 83] width 501 height 15
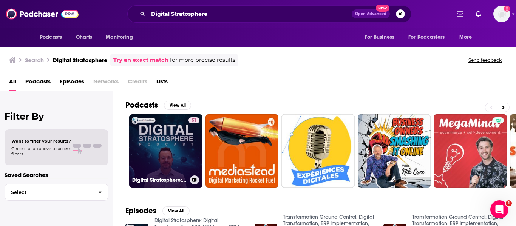
click at [146, 161] on link "51 Digital Stratosphere: Digital Transformation, ERP, HCM, and CRM Implementati…" at bounding box center [165, 150] width 73 height 73
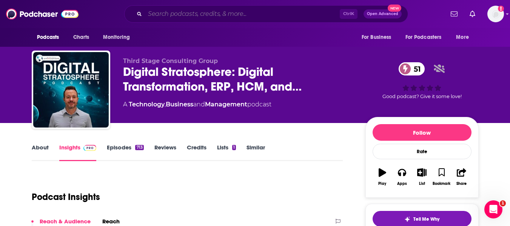
click at [180, 16] on input "Search podcasts, credits, & more..." at bounding box center [242, 14] width 195 height 12
paste input "Enterprise Software Podcast"
type input "Enterprise Software Podcast"
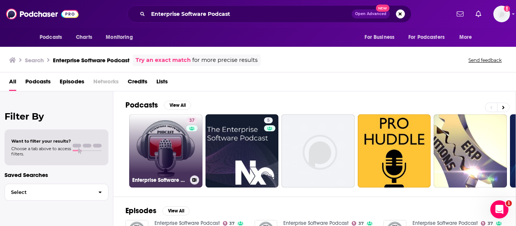
click at [163, 144] on link "37 Enterprise Software Podcast" at bounding box center [165, 150] width 73 height 73
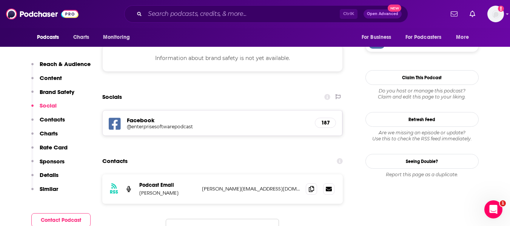
scroll to position [684, 0]
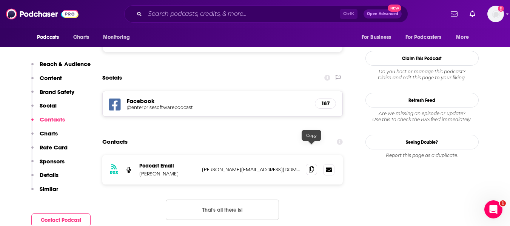
click at [313, 167] on icon at bounding box center [311, 170] width 5 height 6
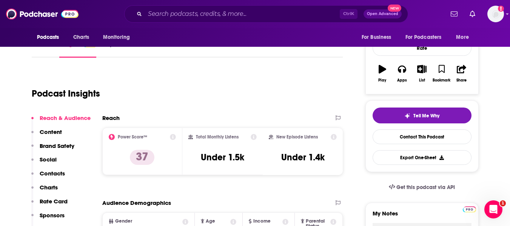
scroll to position [0, 0]
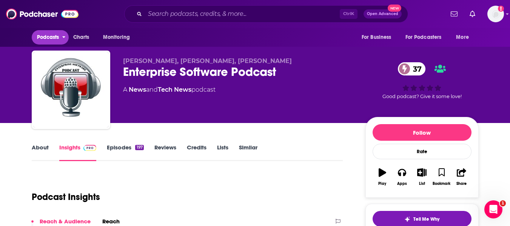
click at [55, 39] on span "Podcasts" at bounding box center [48, 37] width 22 height 11
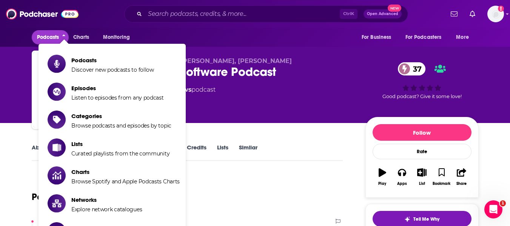
click at [45, 42] on span "Podcasts" at bounding box center [48, 37] width 22 height 11
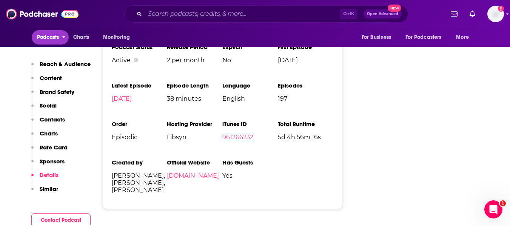
scroll to position [1146, 0]
click at [219, 172] on link "[DOMAIN_NAME]" at bounding box center [193, 175] width 52 height 7
click at [201, 11] on input "Search podcasts, credits, & more..." at bounding box center [242, 14] width 195 height 12
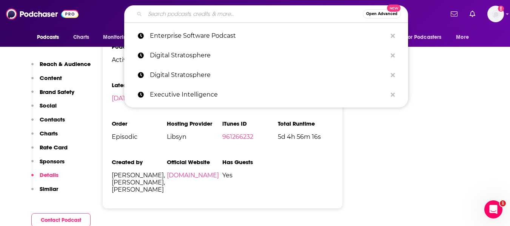
paste input "Enterprise AI Innovators"
type input "Enterprise AI Innovators"
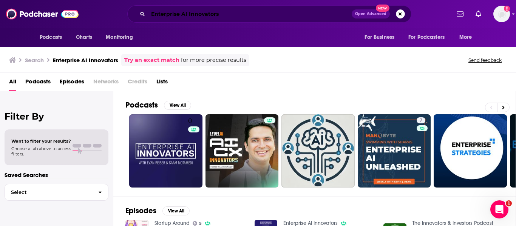
click at [194, 17] on input "Enterprise AI Innovators" at bounding box center [250, 14] width 204 height 12
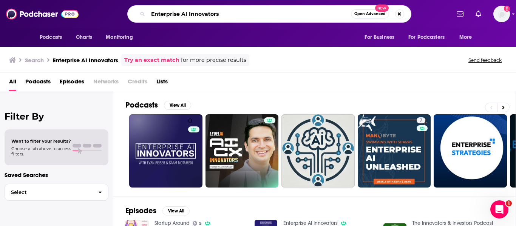
drag, startPoint x: 225, startPoint y: 12, endPoint x: 138, endPoint y: 1, distance: 87.6
click at [138, 1] on div "Podcasts Charts Monitoring Enterprise AI Innovators Open Advanced New For Busin…" at bounding box center [258, 14] width 516 height 28
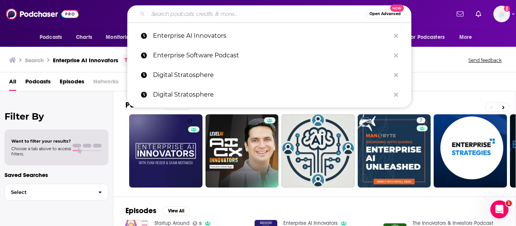
paste input "SAP Business Technology Platform Podcast ("First Sip, Then SAP")"
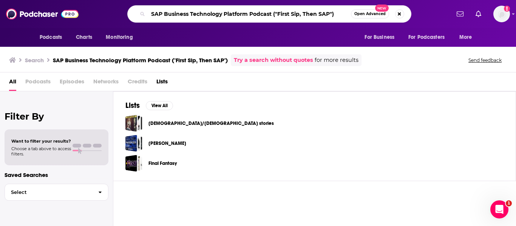
drag, startPoint x: 270, startPoint y: 14, endPoint x: 347, endPoint y: 14, distance: 77.0
click at [347, 14] on input "SAP Business Technology Platform Podcast ("First Sip, Then SAP")" at bounding box center [249, 14] width 203 height 12
type input "SAP Business Technology Platform Podcast"
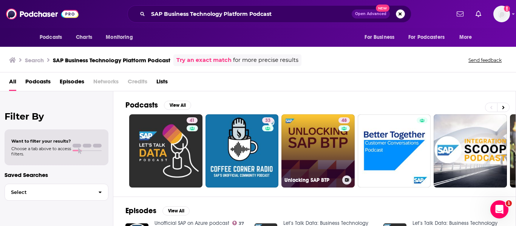
click at [309, 149] on link "48 Unlocking SAP BTP" at bounding box center [317, 150] width 73 height 73
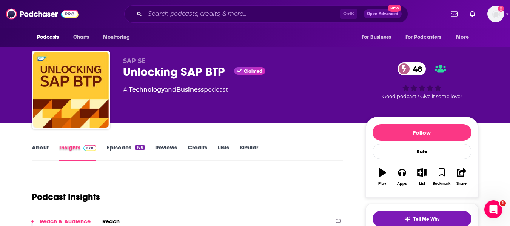
click at [106, 148] on div "Insights" at bounding box center [83, 152] width 48 height 17
click at [112, 148] on link "Episodes 188" at bounding box center [125, 152] width 37 height 17
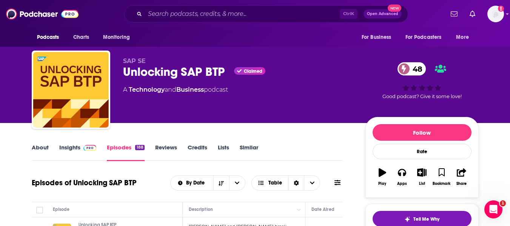
click at [35, 154] on link "About" at bounding box center [40, 152] width 17 height 17
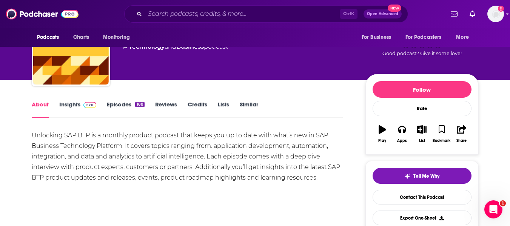
scroll to position [67, 0]
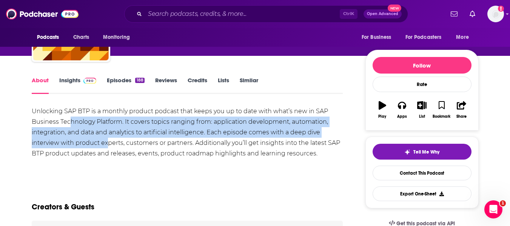
drag, startPoint x: 71, startPoint y: 118, endPoint x: 109, endPoint y: 144, distance: 45.7
click at [109, 144] on div "Unlocking SAP BTP is a monthly product podcast that keeps you up to date with w…" at bounding box center [188, 132] width 312 height 53
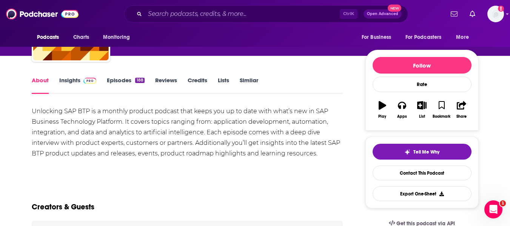
click at [83, 78] on img at bounding box center [89, 81] width 13 height 6
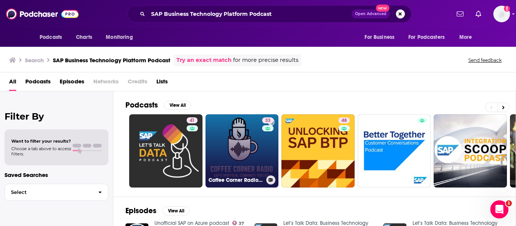
click at [246, 142] on link "33 Coffee Corner Radio - the Unofficial SAP Community Podcast" at bounding box center [241, 150] width 73 height 73
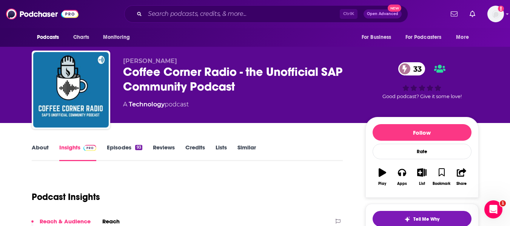
click at [33, 152] on link "About" at bounding box center [40, 152] width 17 height 17
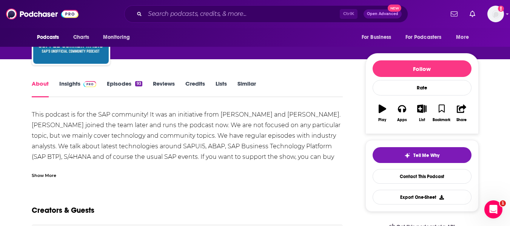
scroll to position [66, 0]
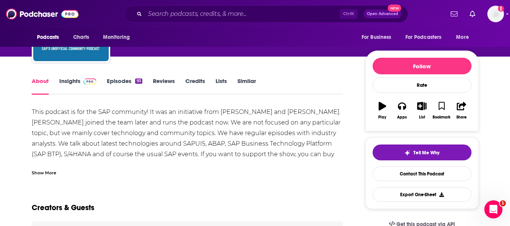
click at [82, 79] on span at bounding box center [88, 80] width 16 height 7
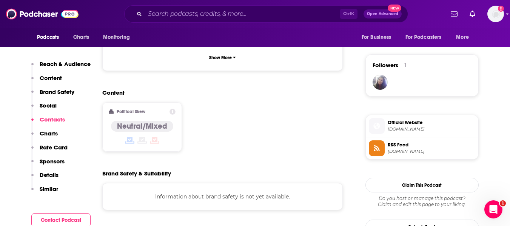
scroll to position [720, 0]
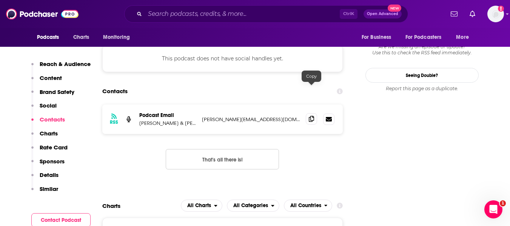
click at [310, 116] on icon at bounding box center [311, 119] width 5 height 6
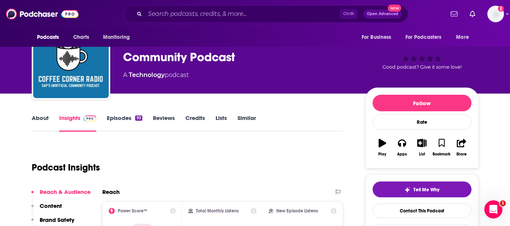
scroll to position [0, 0]
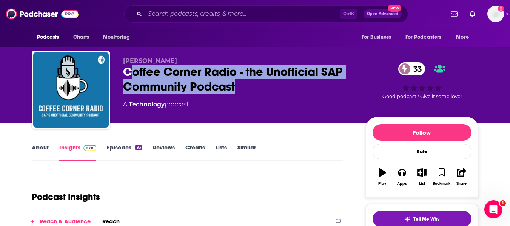
drag, startPoint x: 236, startPoint y: 87, endPoint x: 128, endPoint y: 71, distance: 109.1
click at [128, 71] on div "Coffee Corner Radio - the Unofficial SAP Community Podcast 33" at bounding box center [238, 79] width 230 height 29
drag, startPoint x: 126, startPoint y: 71, endPoint x: 260, endPoint y: 88, distance: 135.1
click at [260, 88] on div "Coffee Corner Radio - the Unofficial SAP Community Podcast 33" at bounding box center [238, 79] width 230 height 29
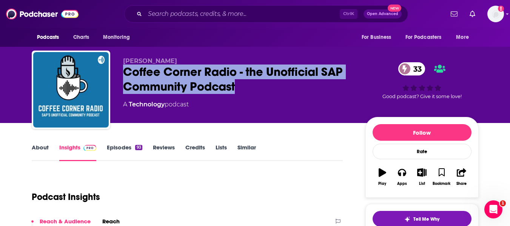
copy h2 "Coffee Corner Radio - the Unofficial SAP Community Podcast"
